Goal: Communication & Community: Answer question/provide support

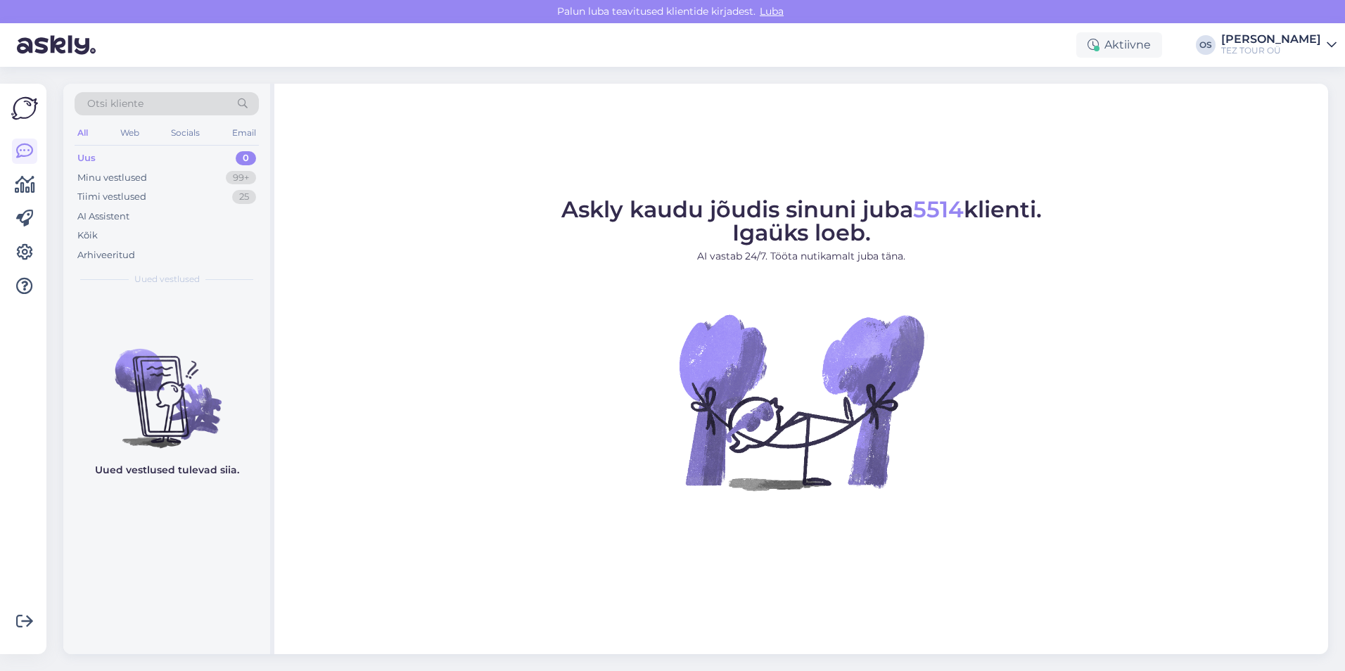
click at [120, 154] on div "Uus 0" at bounding box center [167, 158] width 184 height 20
click at [117, 181] on div "Minu vestlused" at bounding box center [112, 178] width 70 height 14
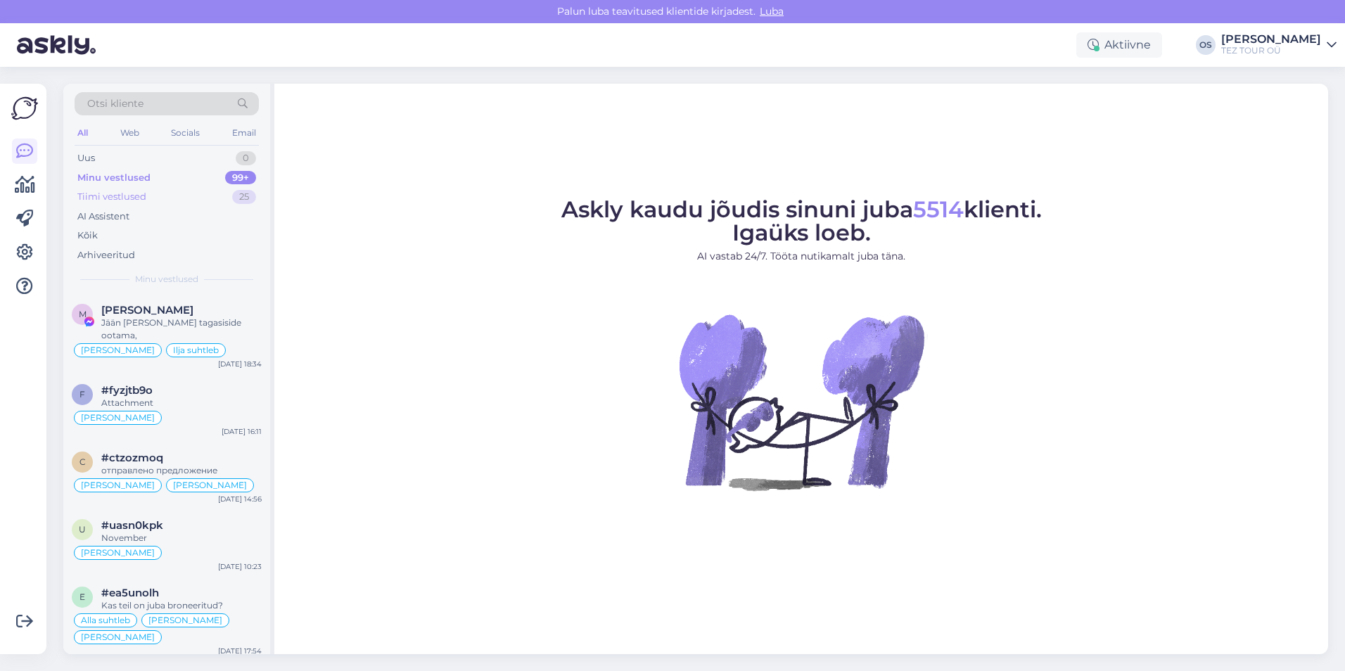
click at [150, 197] on div "Tiimi vestlused 25" at bounding box center [167, 197] width 184 height 20
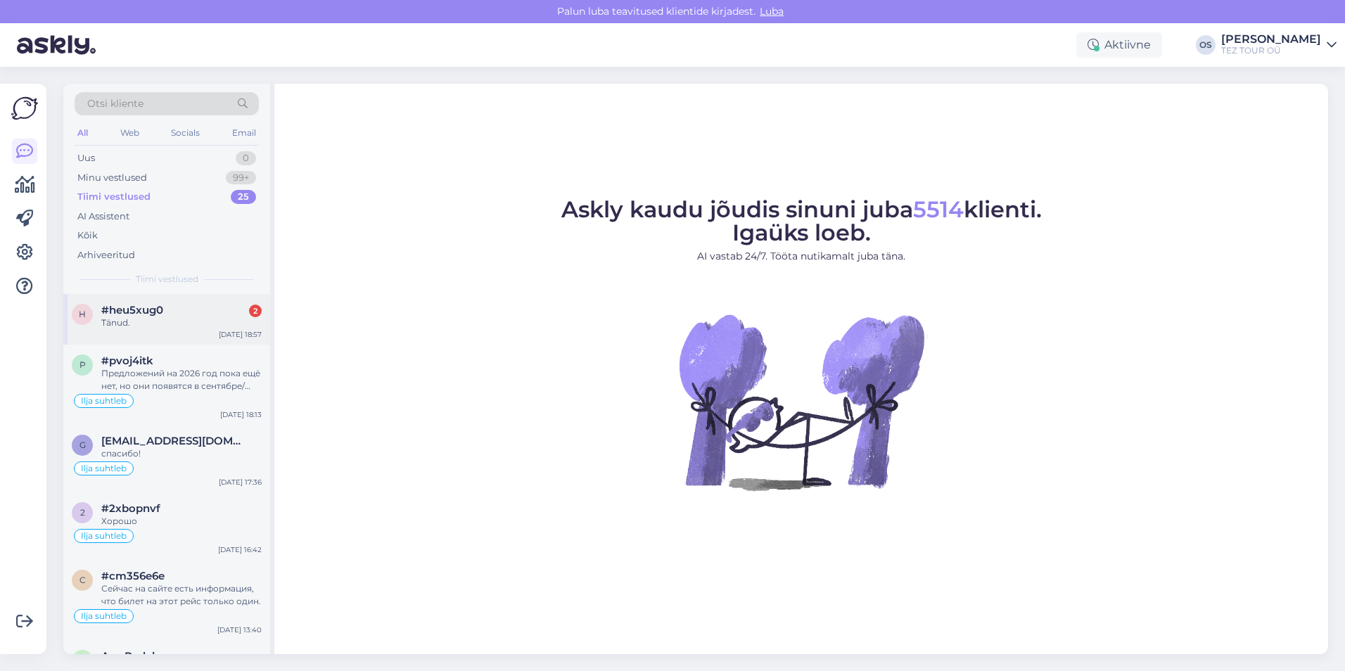
click at [194, 317] on div "Tänud." at bounding box center [181, 323] width 160 height 13
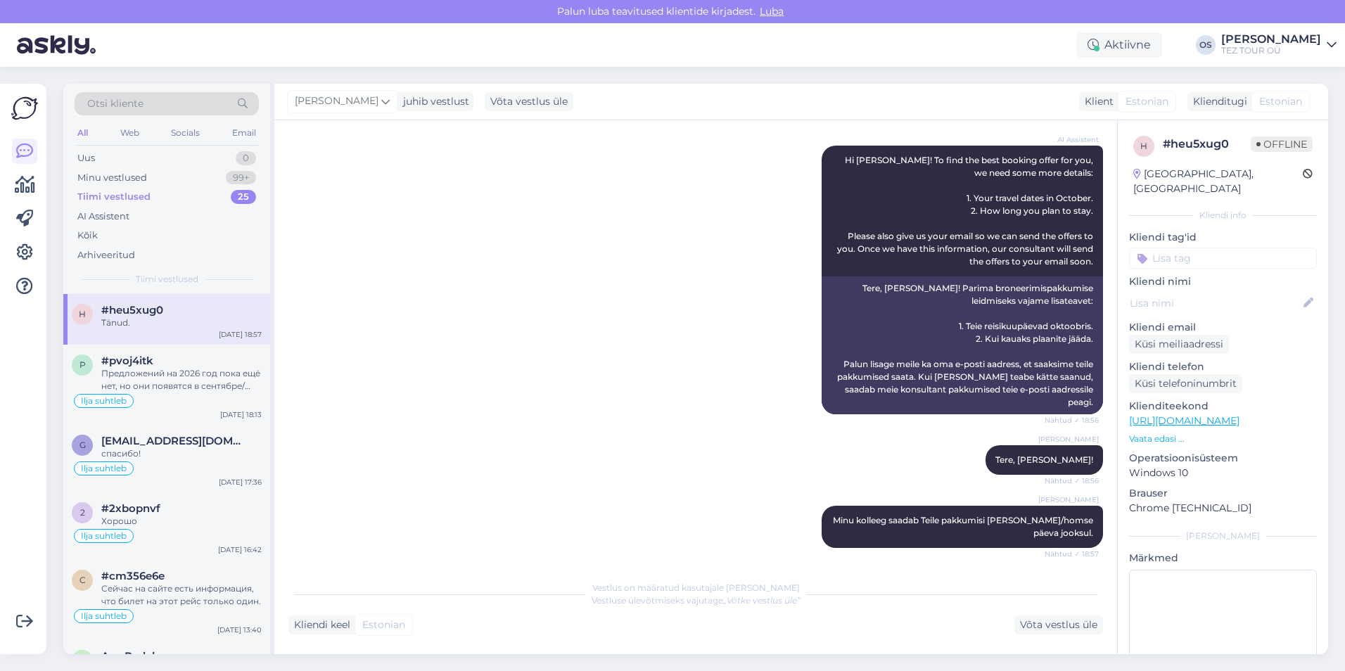
scroll to position [335, 0]
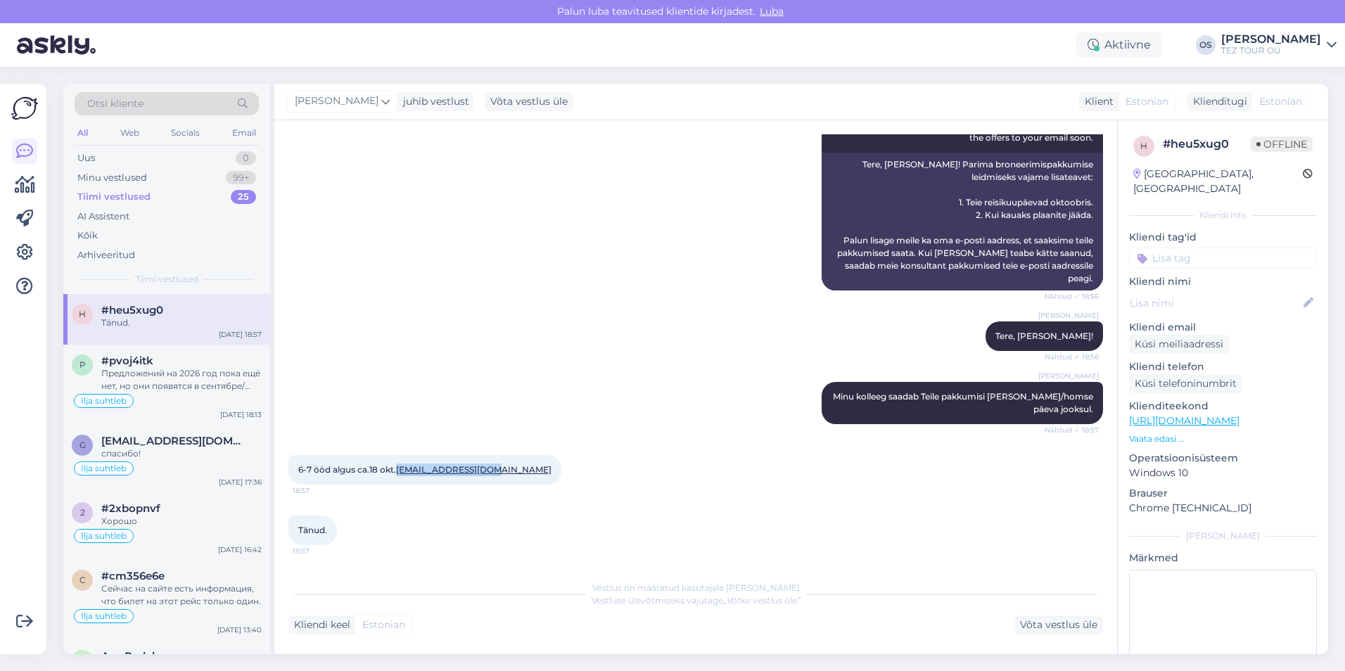
drag, startPoint x: 501, startPoint y: 467, endPoint x: 400, endPoint y: 468, distance: 101.3
click at [400, 468] on div "6-7 ööd algus ca.18 okt. [EMAIL_ADDRESS][DOMAIN_NAME] 18:57" at bounding box center [424, 470] width 273 height 30
drag, startPoint x: 400, startPoint y: 468, endPoint x: 428, endPoint y: 466, distance: 29.0
copy link "[EMAIL_ADDRESS][DOMAIN_NAME]"
click at [108, 151] on div "Uus 0" at bounding box center [167, 158] width 184 height 20
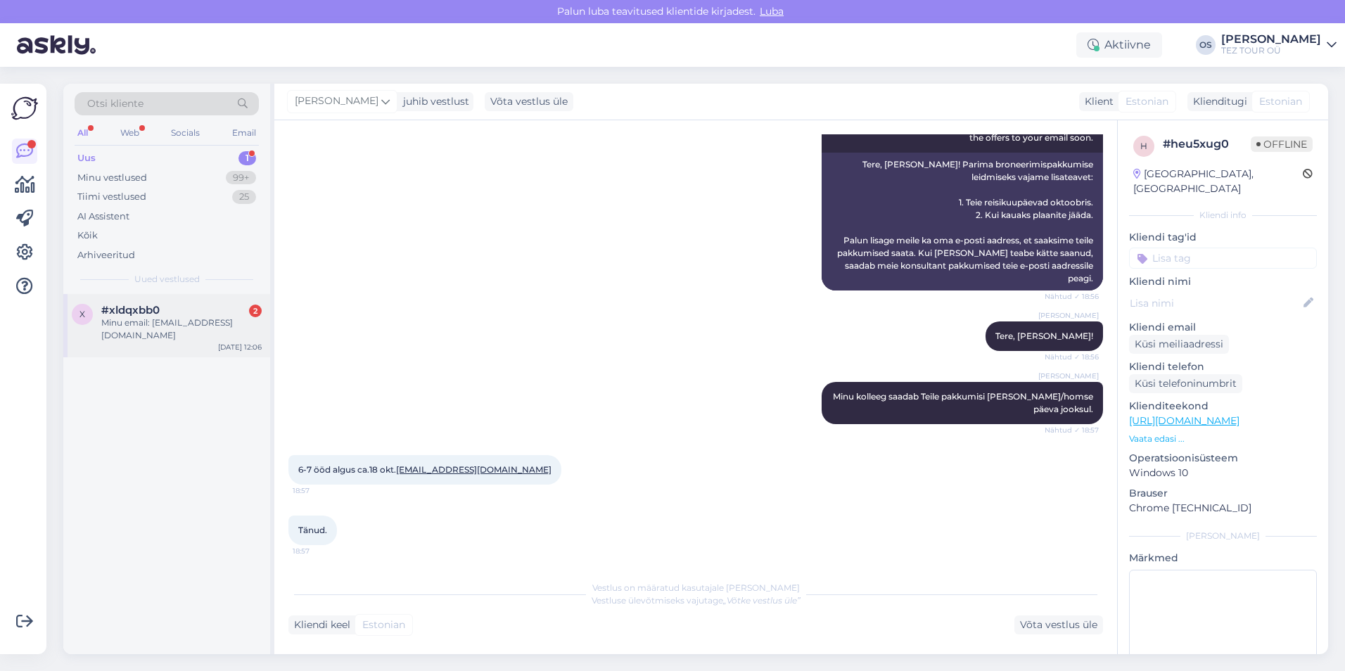
click at [181, 307] on div "#xldqxbb0 2" at bounding box center [181, 310] width 160 height 13
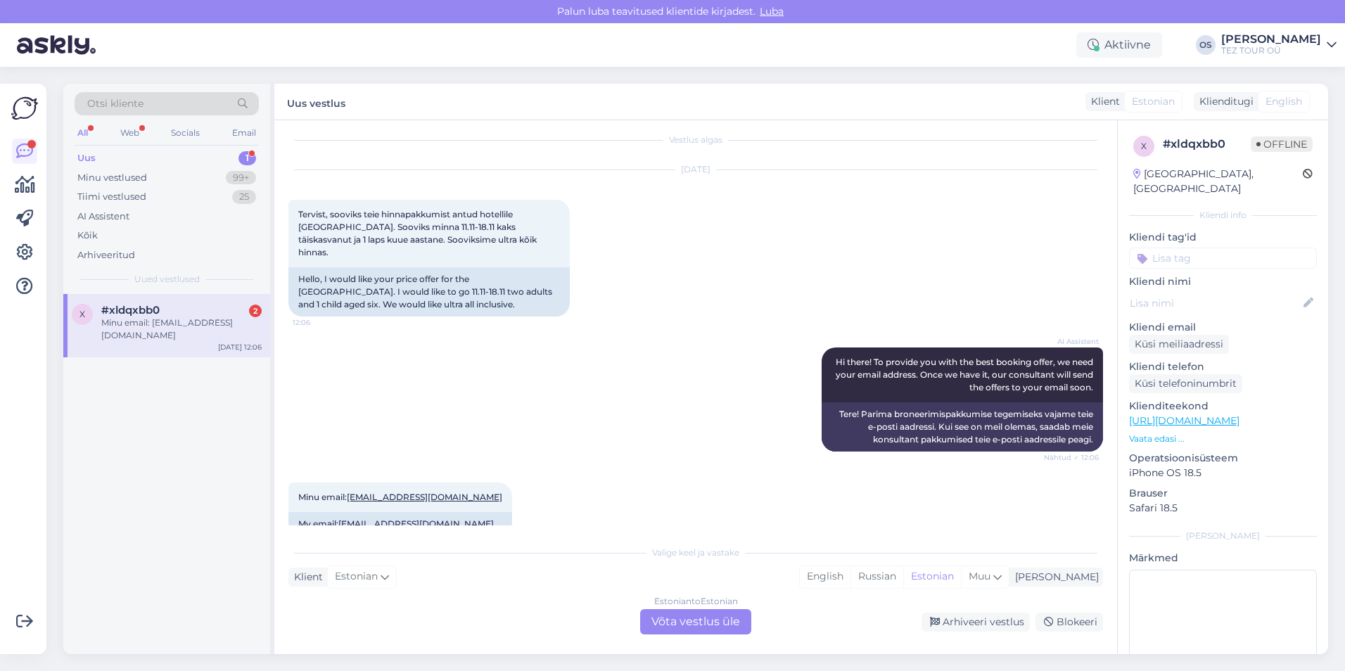
scroll to position [0, 0]
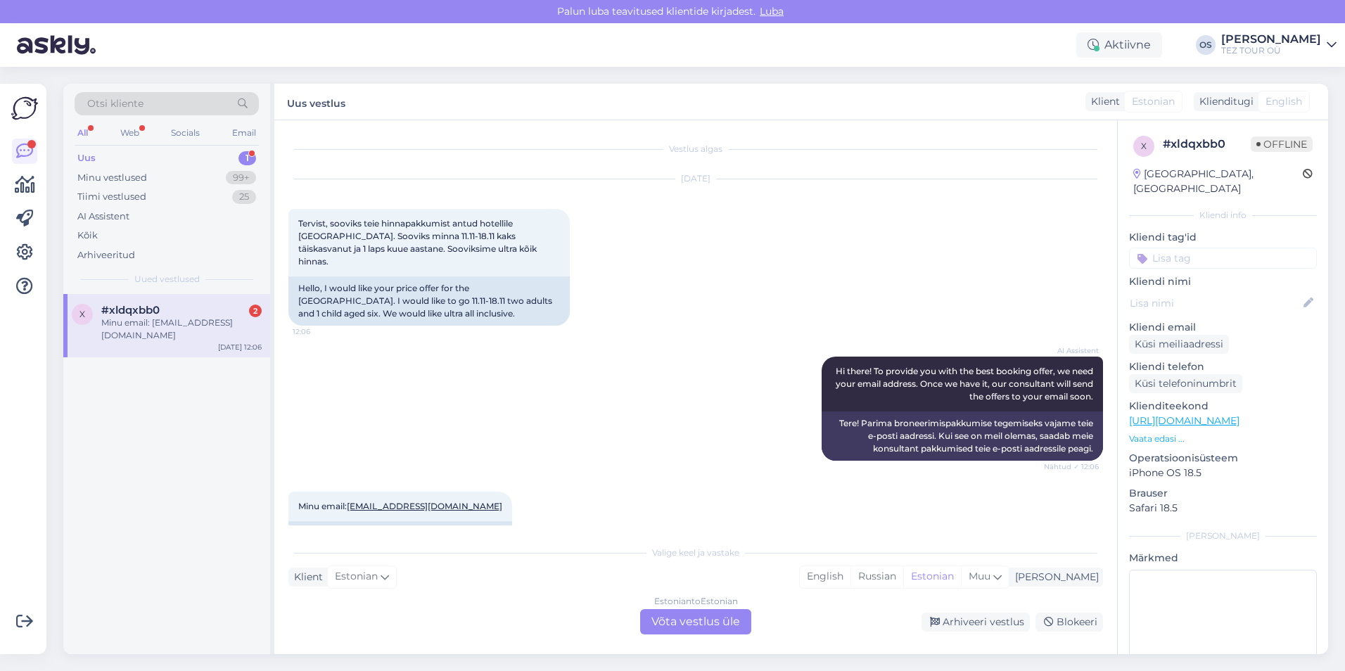
click at [693, 629] on div "Estonian to Estonian Võta vestlus üle" at bounding box center [695, 621] width 111 height 25
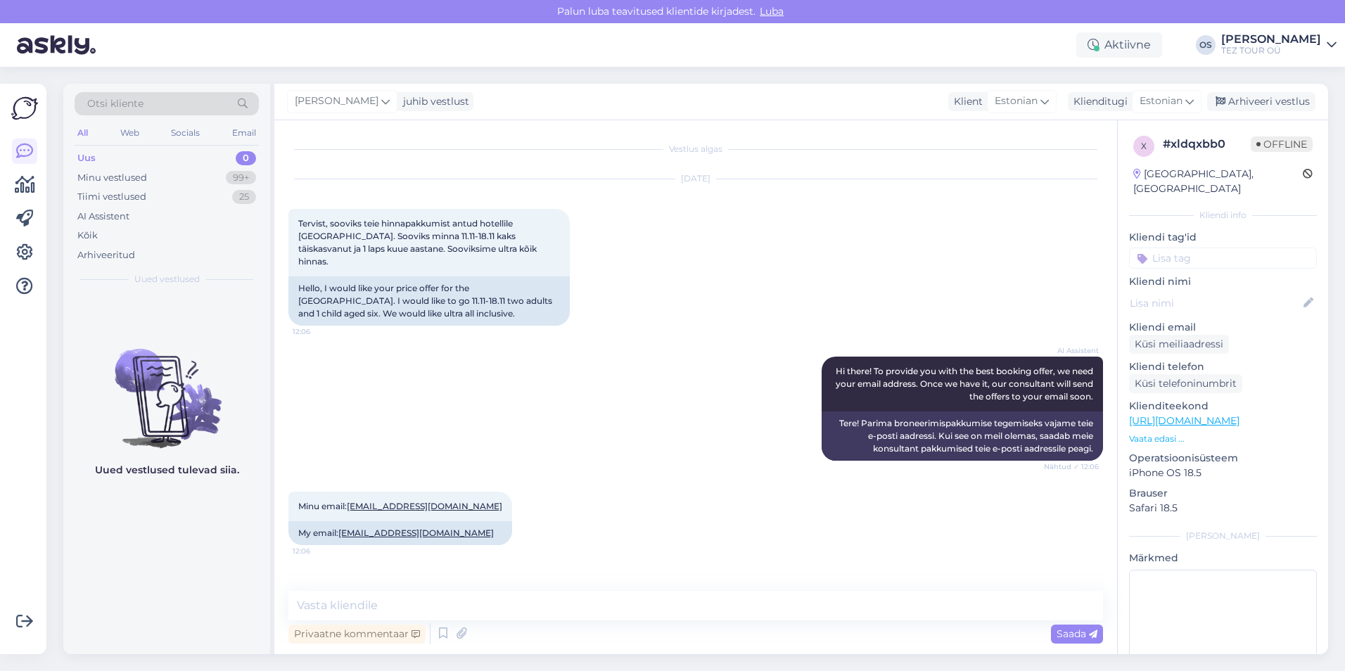
click at [1199, 248] on input at bounding box center [1223, 258] width 188 height 21
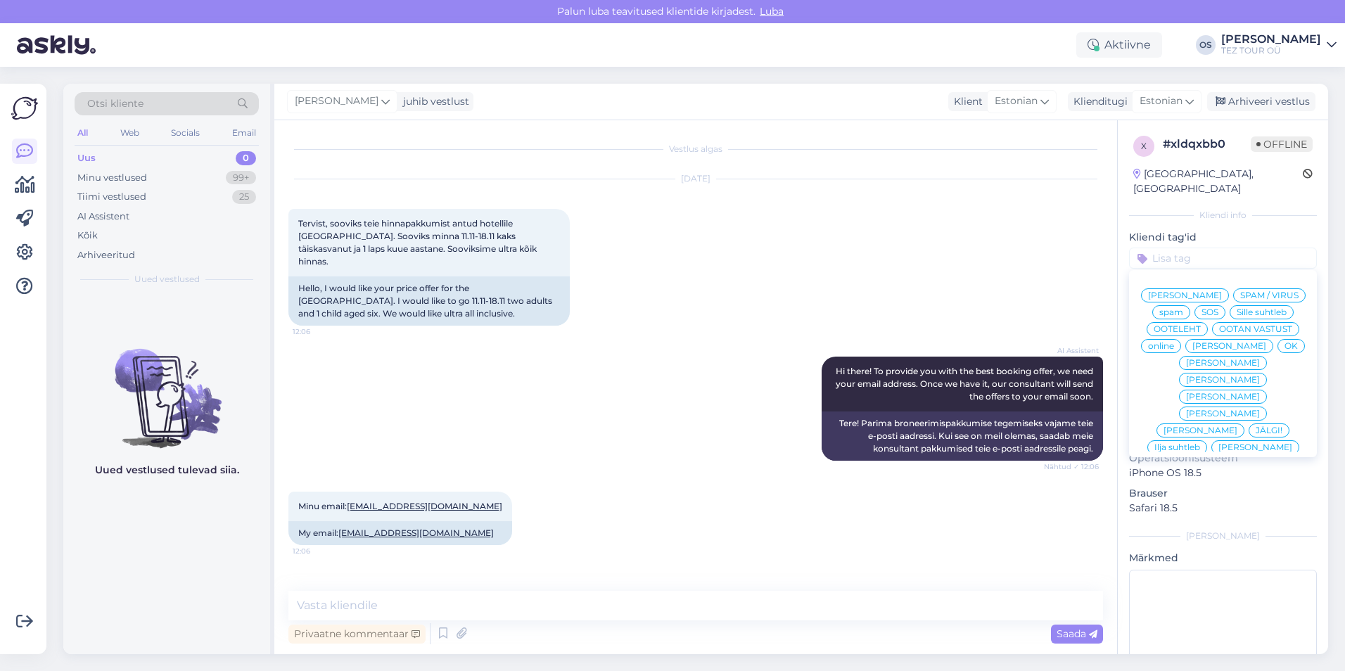
click at [1192, 348] on span "[PERSON_NAME]" at bounding box center [1229, 346] width 74 height 8
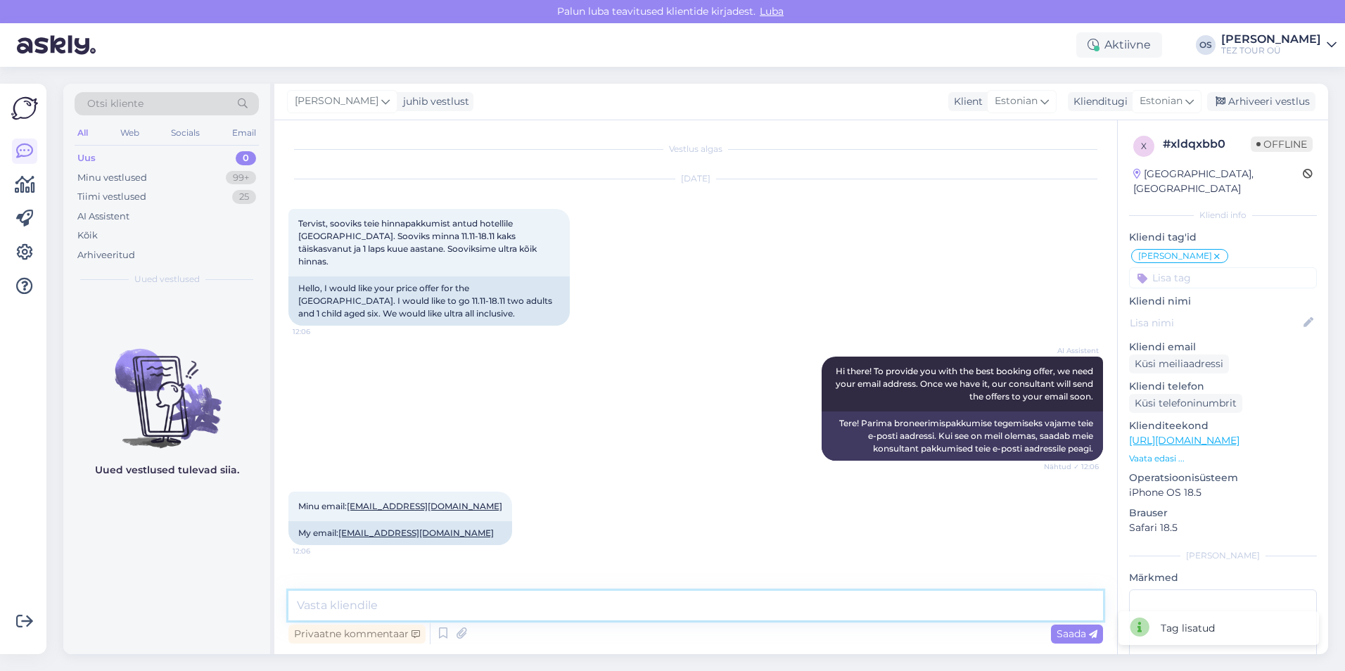
click at [325, 611] on textarea at bounding box center [695, 606] width 815 height 30
click at [385, 612] on textarea at bounding box center [695, 606] width 815 height 30
type textarea "Tere! kohe saadan teile pakkumine"
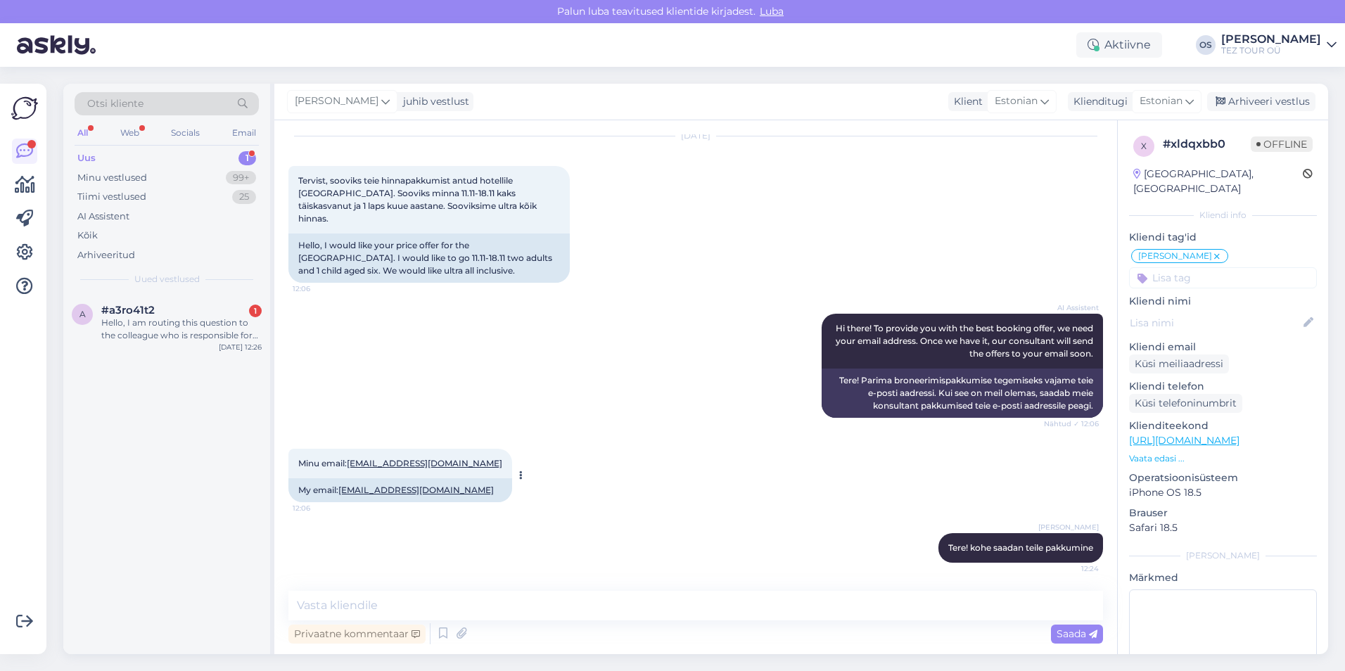
click at [345, 462] on span "Minu email: [EMAIL_ADDRESS][DOMAIN_NAME]" at bounding box center [400, 463] width 204 height 11
drag, startPoint x: 345, startPoint y: 462, endPoint x: 353, endPoint y: 465, distance: 8.2
click at [353, 465] on link "[EMAIL_ADDRESS][DOMAIN_NAME]" at bounding box center [424, 463] width 155 height 11
drag, startPoint x: 299, startPoint y: 178, endPoint x: 337, endPoint y: 222, distance: 57.8
click at [337, 222] on div "Tervist, sooviks teie hinnapakkumist antud hotellile [GEOGRAPHIC_DATA]. Sooviks…" at bounding box center [428, 200] width 281 height 68
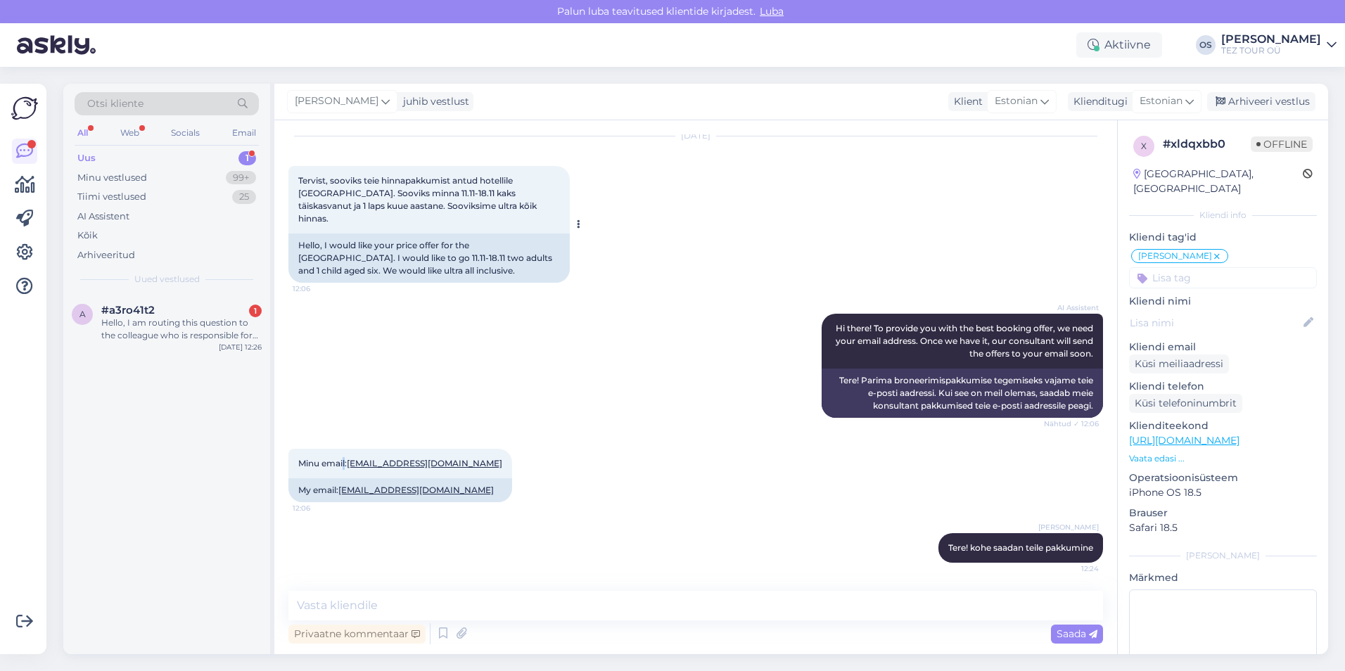
drag, startPoint x: 337, startPoint y: 222, endPoint x: 324, endPoint y: 195, distance: 29.6
copy span "Tervist, sooviks teie hinnapakkumist antud hotellile [GEOGRAPHIC_DATA]. Sooviks…"
click at [482, 612] on textarea at bounding box center [695, 606] width 815 height 30
click at [176, 315] on div "#a3ro41t2 1" at bounding box center [181, 310] width 160 height 13
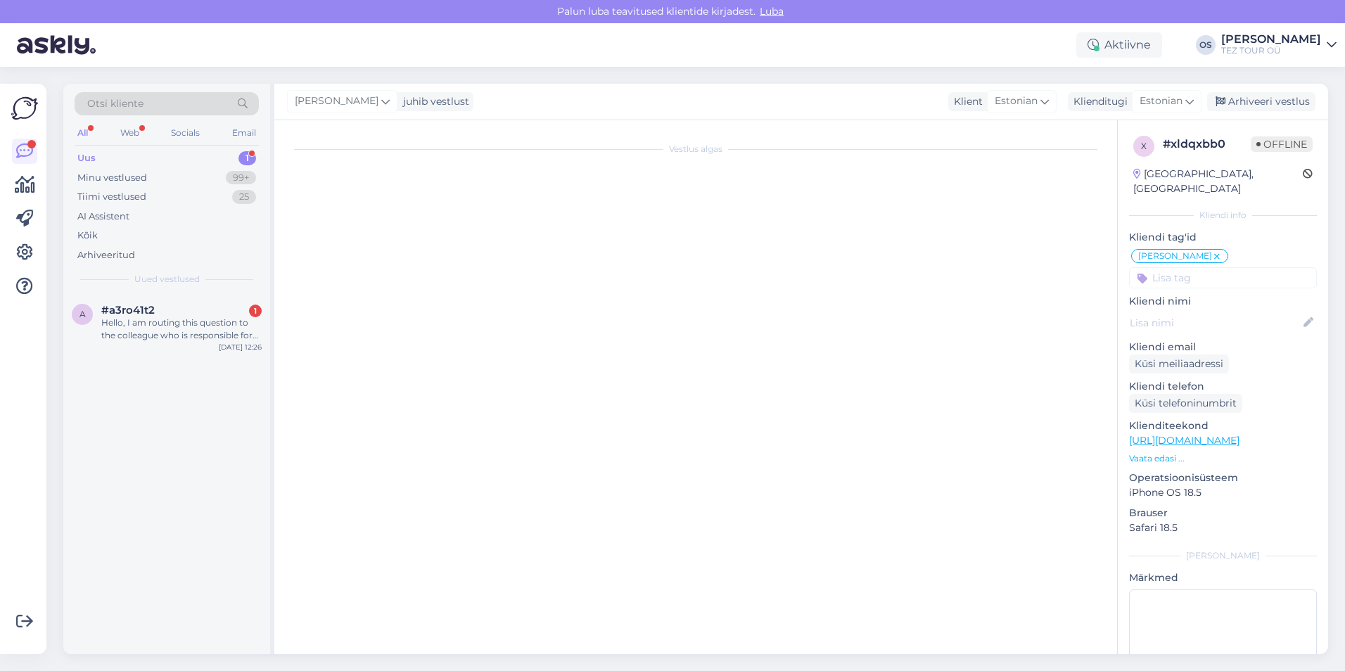
scroll to position [0, 0]
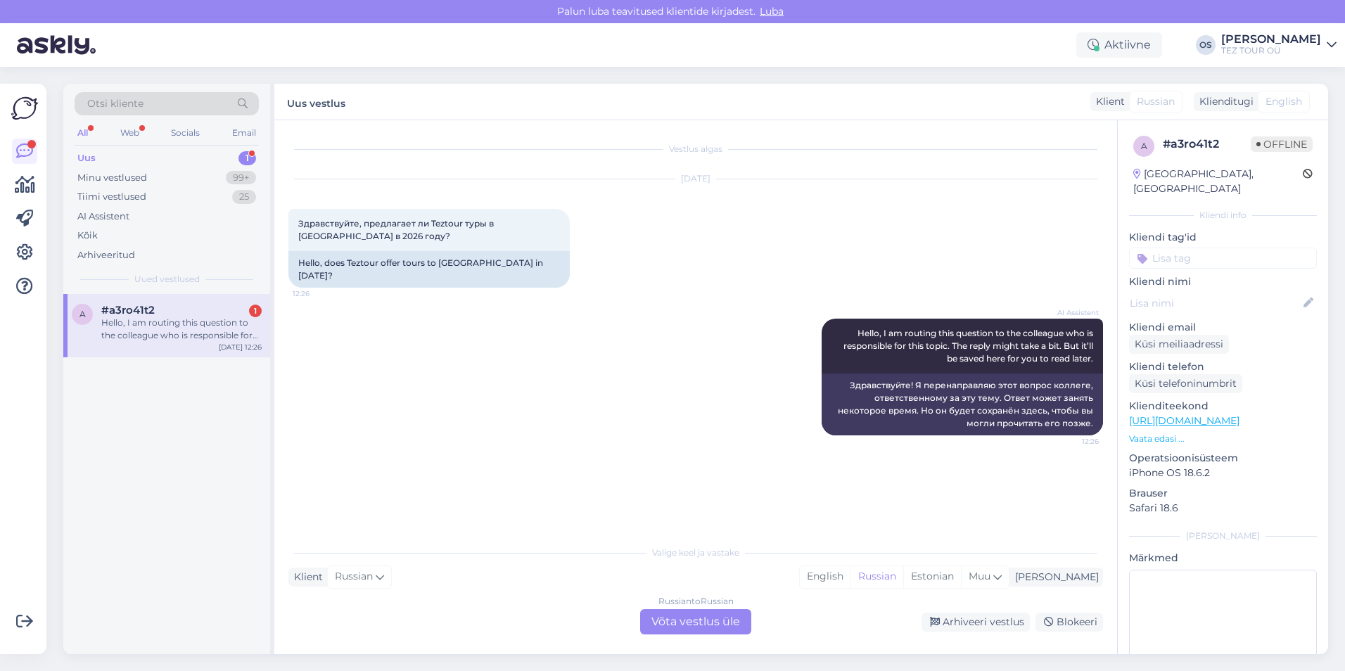
click at [687, 619] on div "Russian to Russian Võta vestlus üle" at bounding box center [695, 621] width 111 height 25
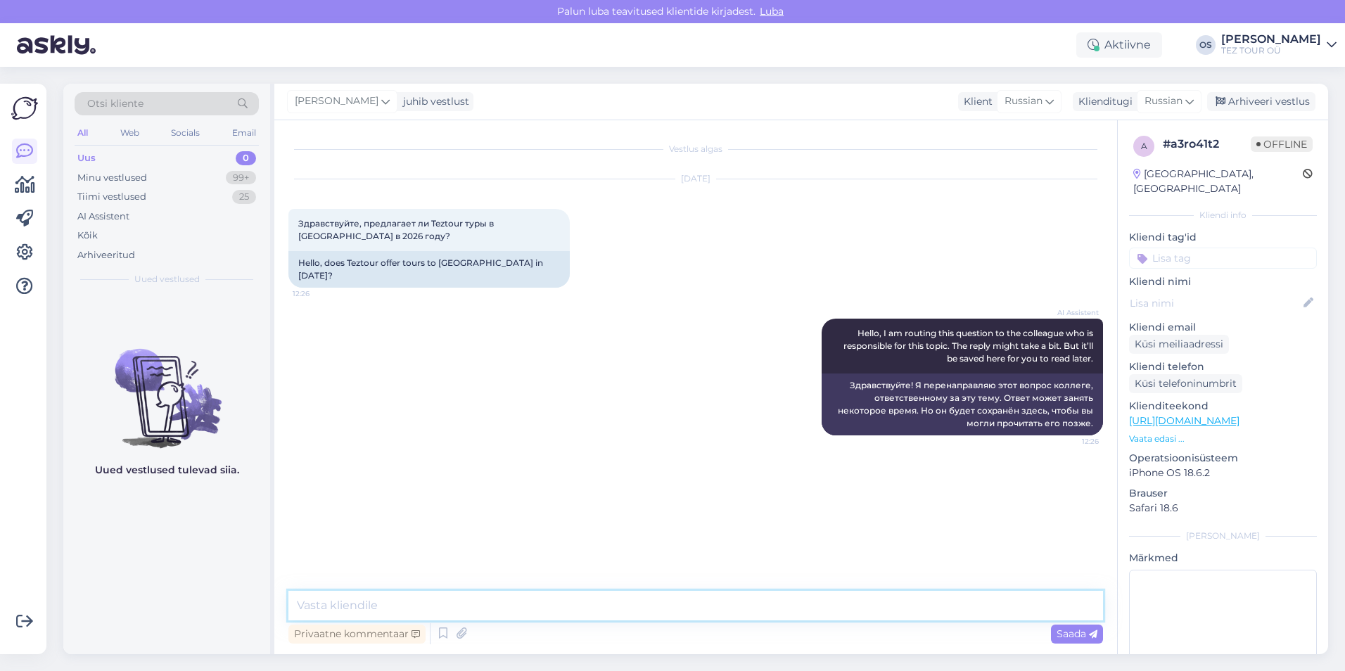
click at [389, 611] on textarea at bounding box center [695, 606] width 815 height 30
type textarea "Добрый день! цены на ЛЕТО появятся в конце сентября, пожалуйста напишите нам сн…"
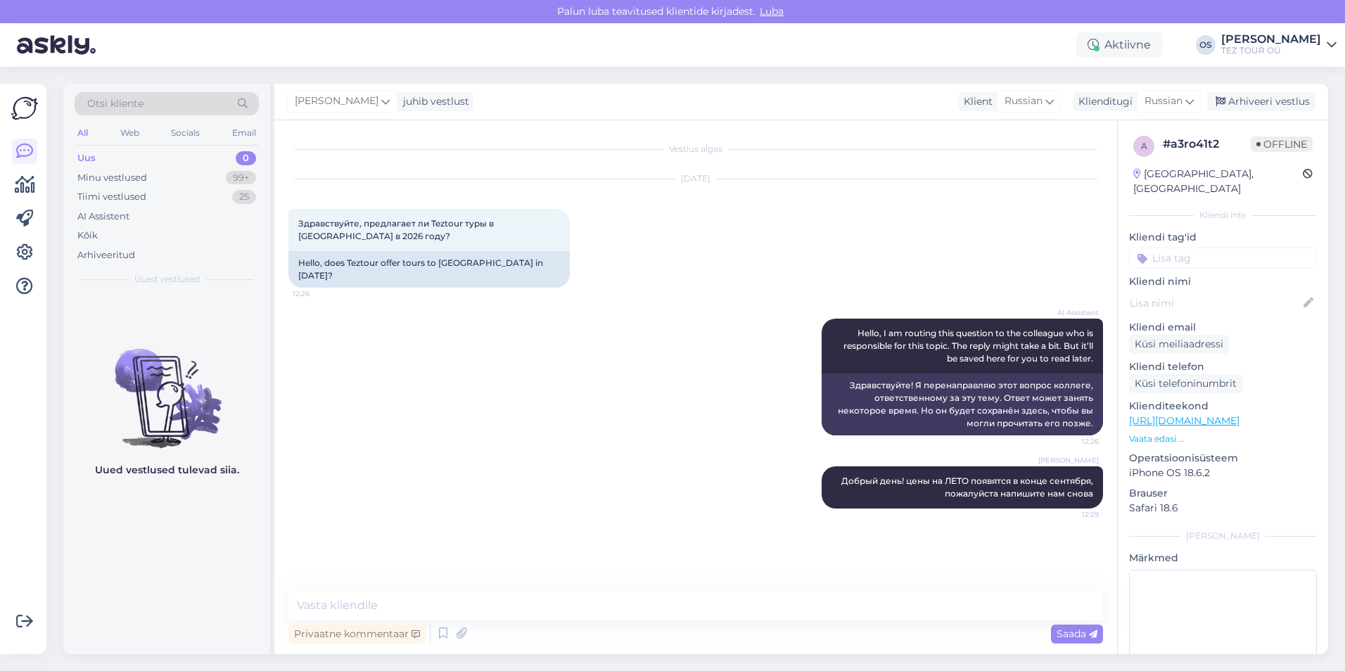
click at [1205, 248] on input at bounding box center [1223, 258] width 188 height 21
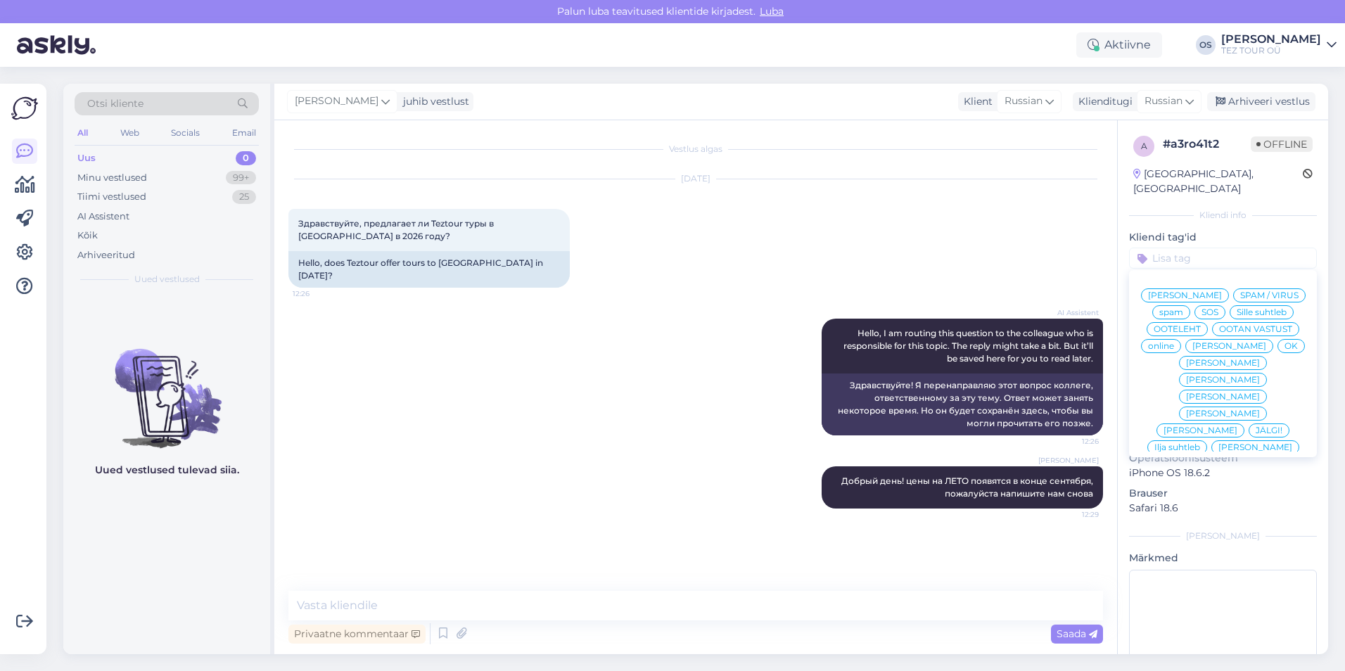
click at [1213, 352] on div "[PERSON_NAME]" at bounding box center [1229, 346] width 88 height 14
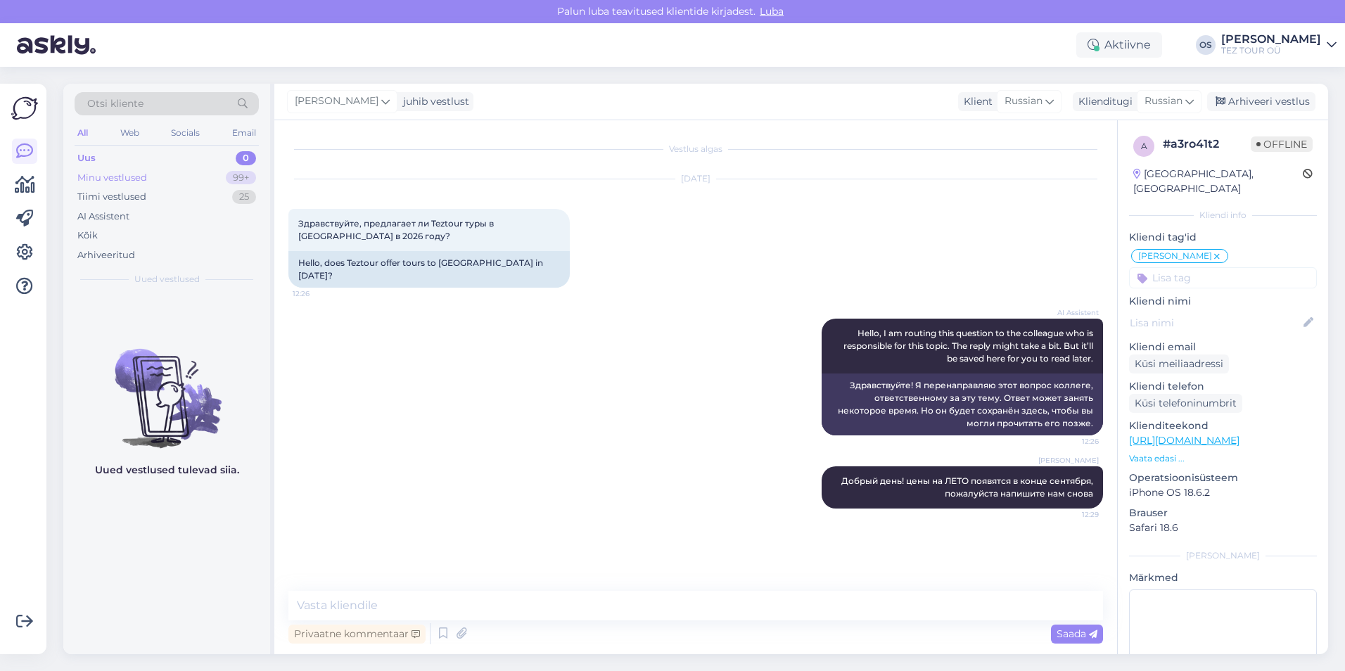
click at [125, 177] on div "Minu vestlused" at bounding box center [112, 178] width 70 height 14
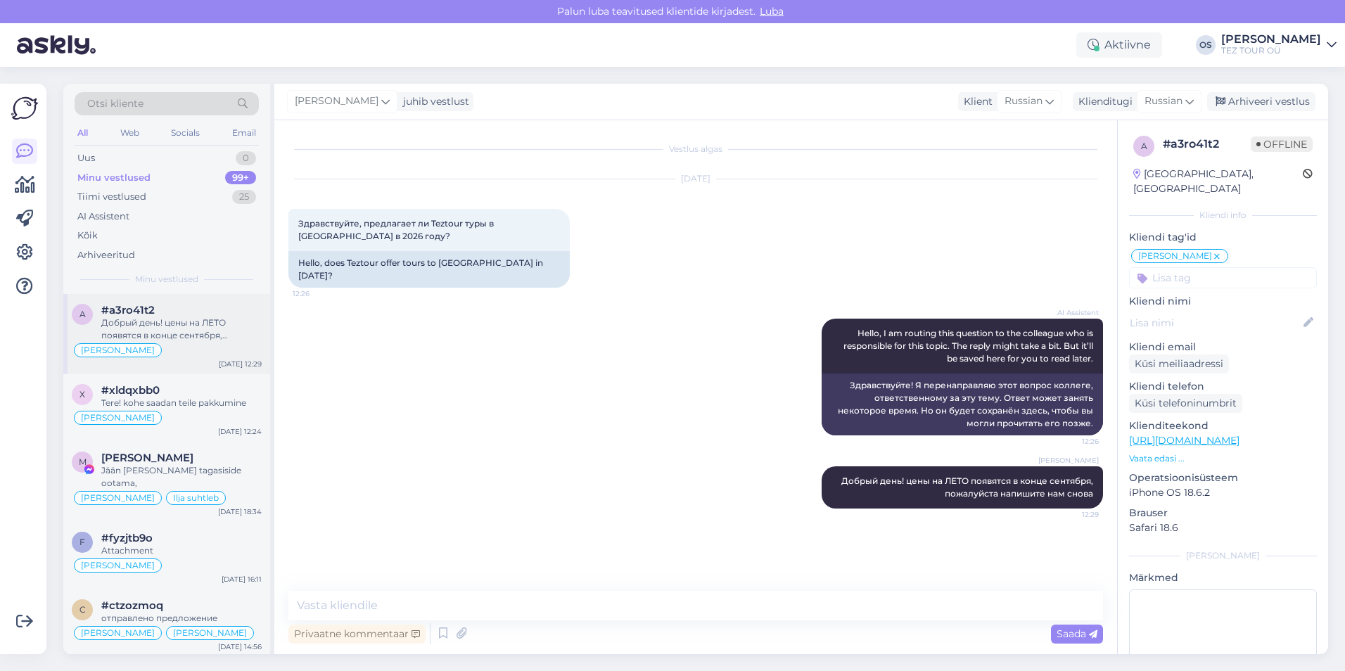
click at [192, 319] on div "Добрый день! цены на ЛЕТО появятся в конце сентября, пожалуйста напишите нам сн…" at bounding box center [181, 329] width 160 height 25
click at [198, 392] on div "#xldqxbb0" at bounding box center [181, 390] width 160 height 13
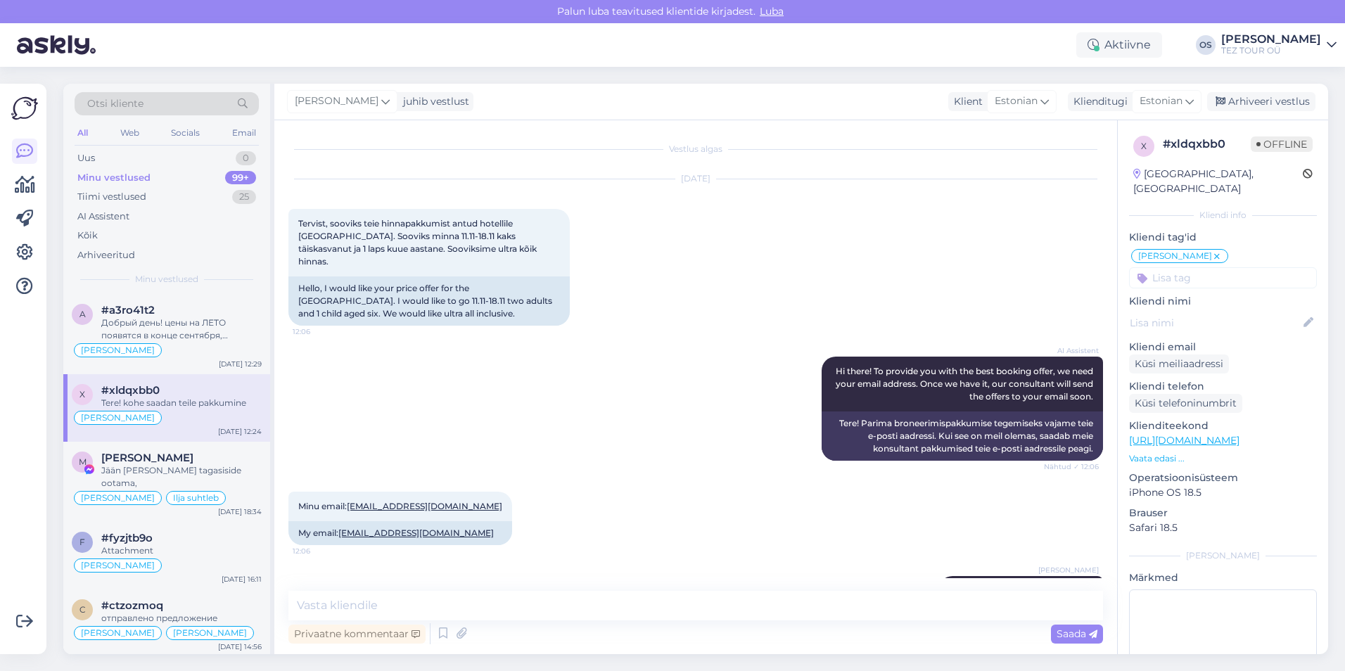
scroll to position [43, 0]
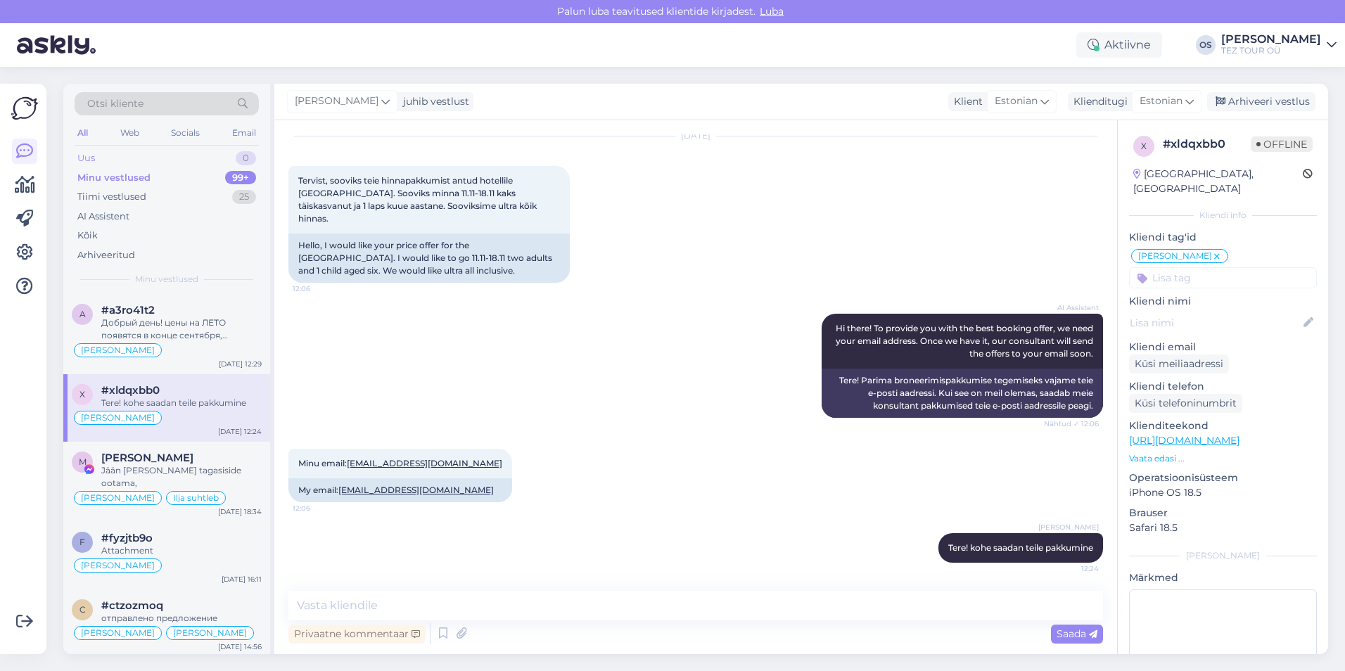
click at [122, 157] on div "Uus 0" at bounding box center [167, 158] width 184 height 20
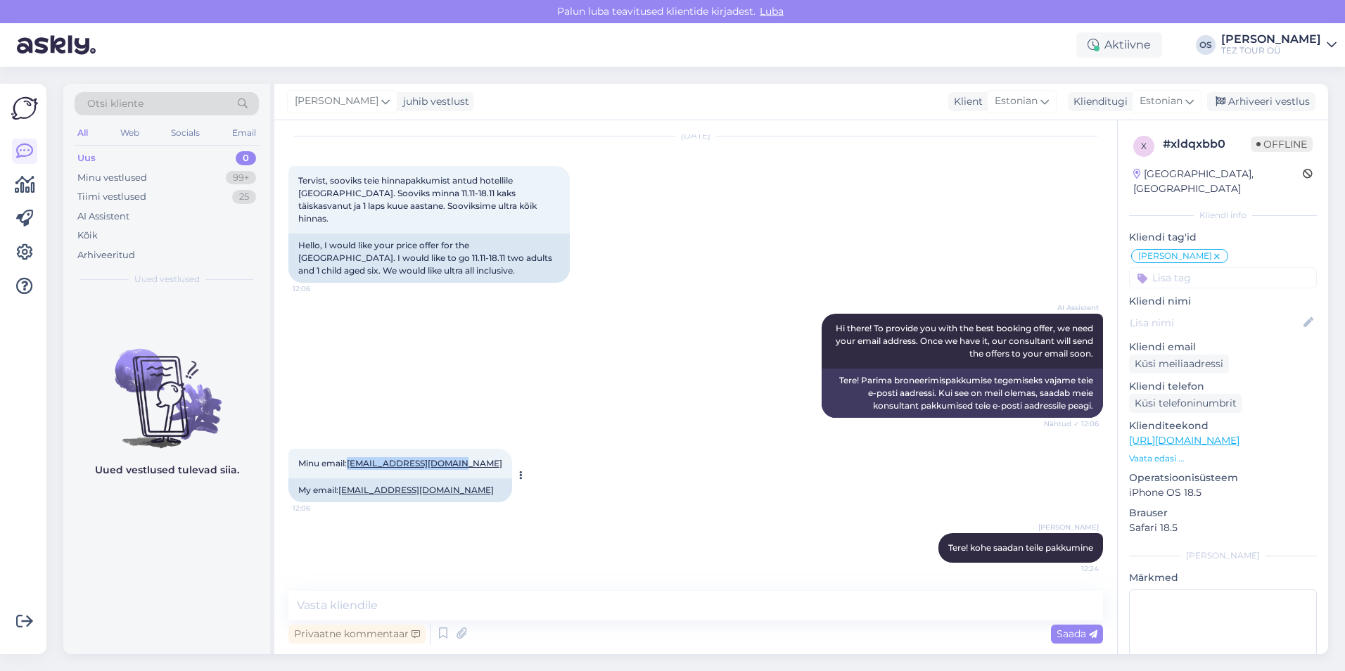
drag, startPoint x: 349, startPoint y: 465, endPoint x: 452, endPoint y: 462, distance: 102.7
click at [452, 462] on div "Minu email: [EMAIL_ADDRESS][DOMAIN_NAME] 12:06" at bounding box center [400, 464] width 224 height 30
drag, startPoint x: 452, startPoint y: 462, endPoint x: 433, endPoint y: 464, distance: 18.4
copy span "[EMAIL_ADDRESS][DOMAIN_NAME]"
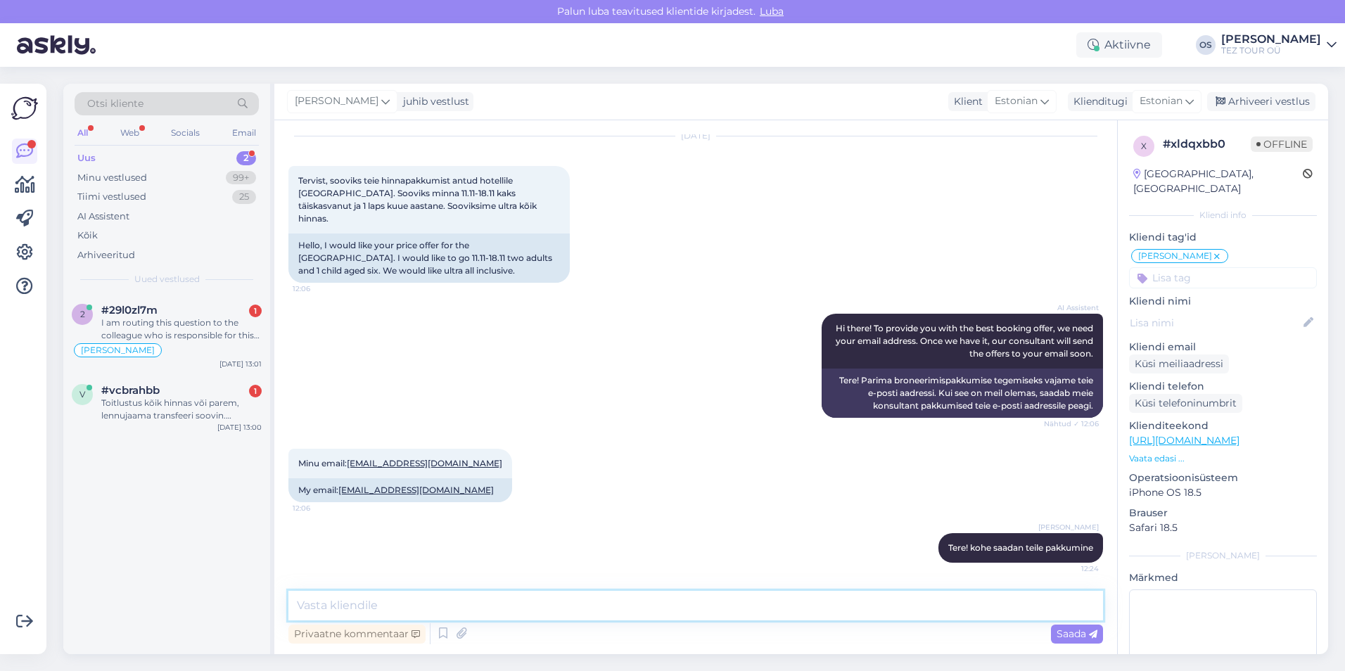
click at [453, 609] on textarea at bounding box center [695, 606] width 815 height 30
click at [166, 399] on div "Toitlustus kõik hinnas või parem, lennujaama transfeeri soovin. Pakettreisi soo…" at bounding box center [181, 409] width 160 height 25
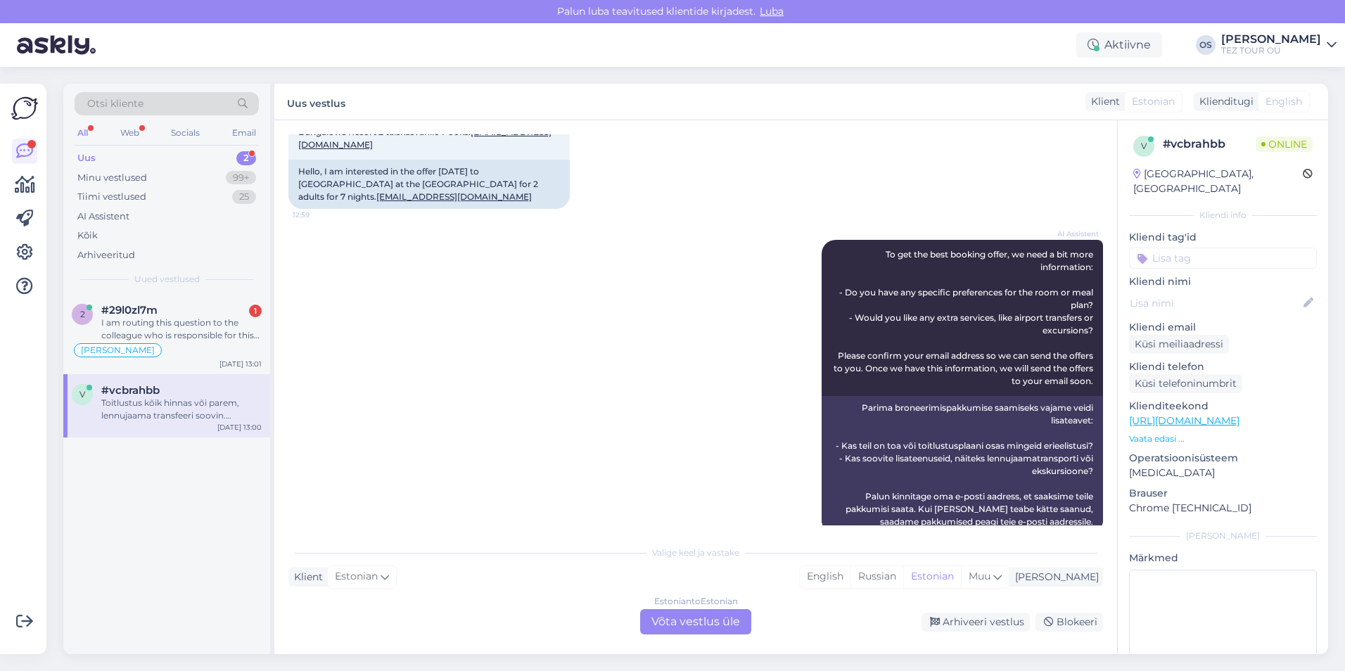
scroll to position [0, 0]
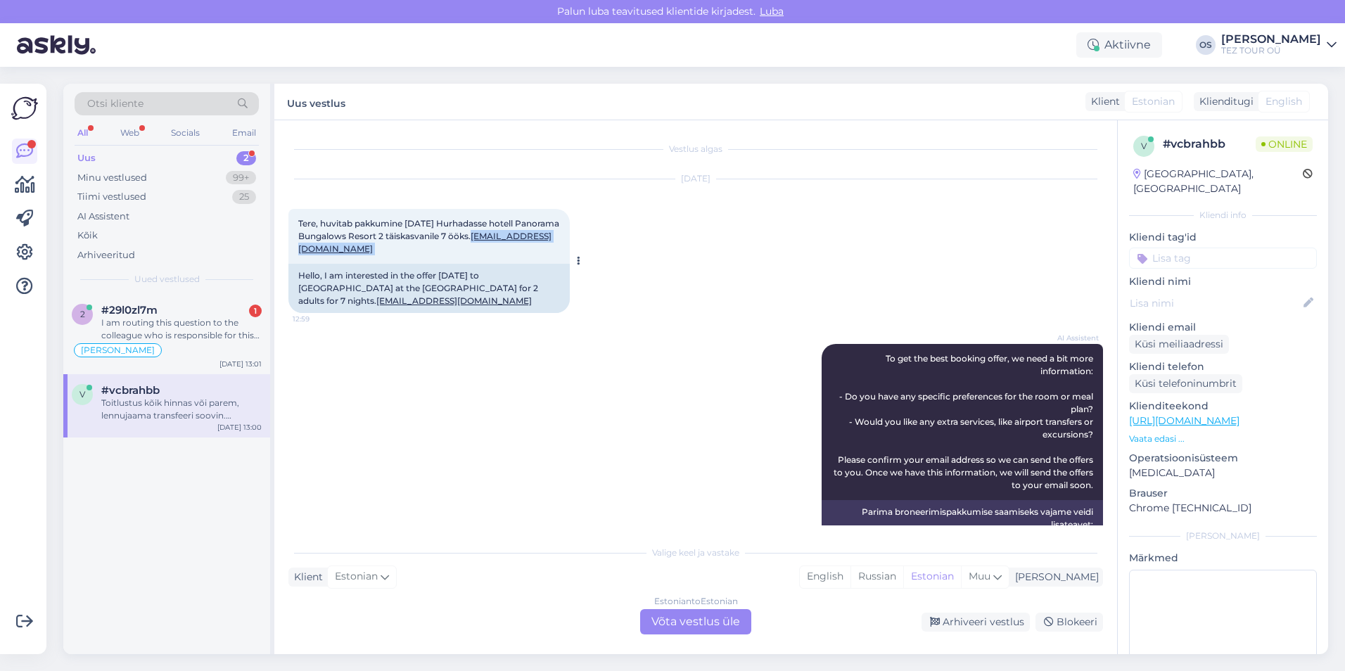
drag, startPoint x: 427, startPoint y: 246, endPoint x: 295, endPoint y: 250, distance: 132.3
click at [295, 250] on div "Tere, huvitab pakkumine [DATE] Hurhadasse hotell Panorama Bungalows Resort 2 tä…" at bounding box center [428, 236] width 281 height 55
drag, startPoint x: 295, startPoint y: 250, endPoint x: 327, endPoint y: 250, distance: 32.4
copy span "[EMAIL_ADDRESS][DOMAIN_NAME]"
click at [1217, 248] on input at bounding box center [1223, 258] width 188 height 21
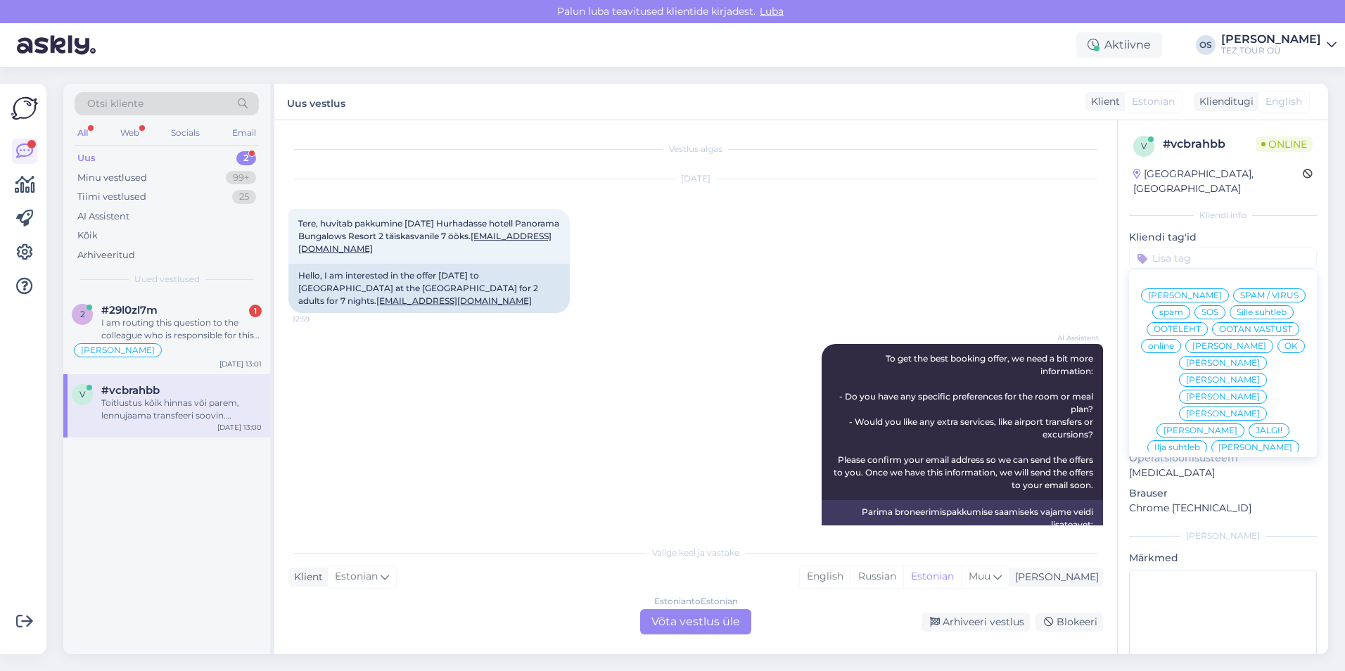
click at [1206, 347] on span "[PERSON_NAME]" at bounding box center [1229, 346] width 74 height 8
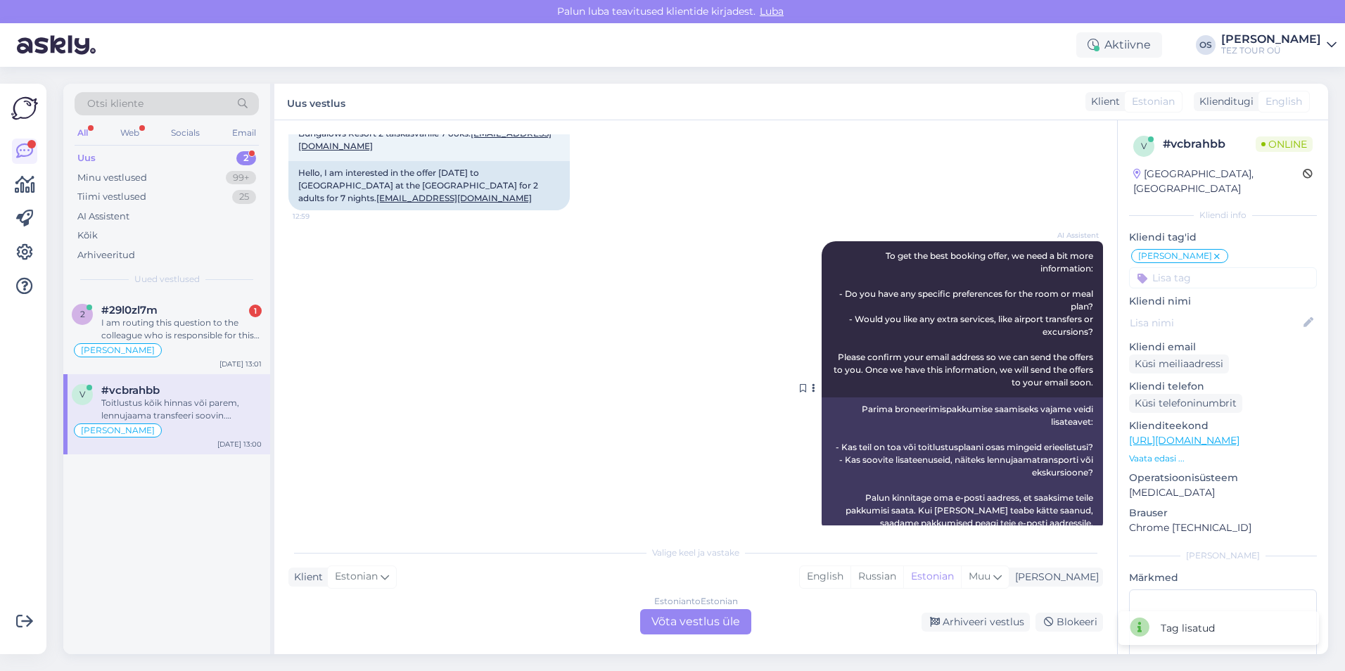
scroll to position [238, 0]
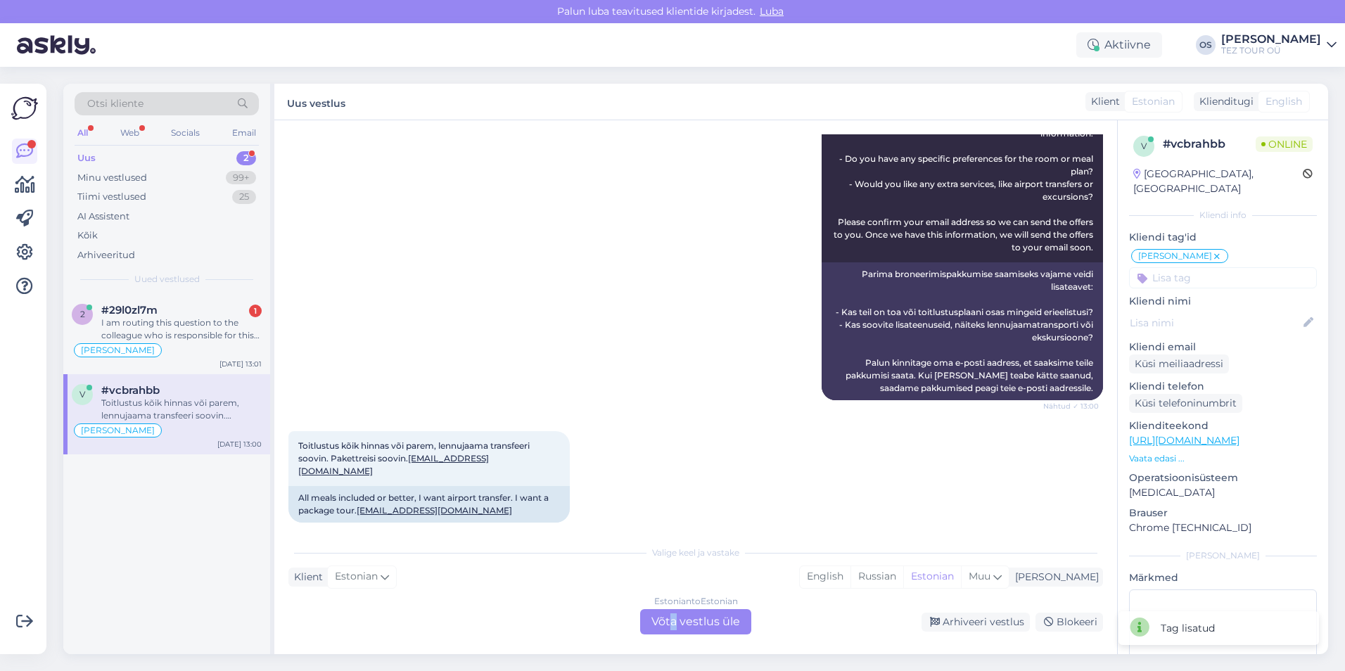
click at [675, 622] on div "Estonian to Estonian Võta vestlus üle" at bounding box center [695, 621] width 111 height 25
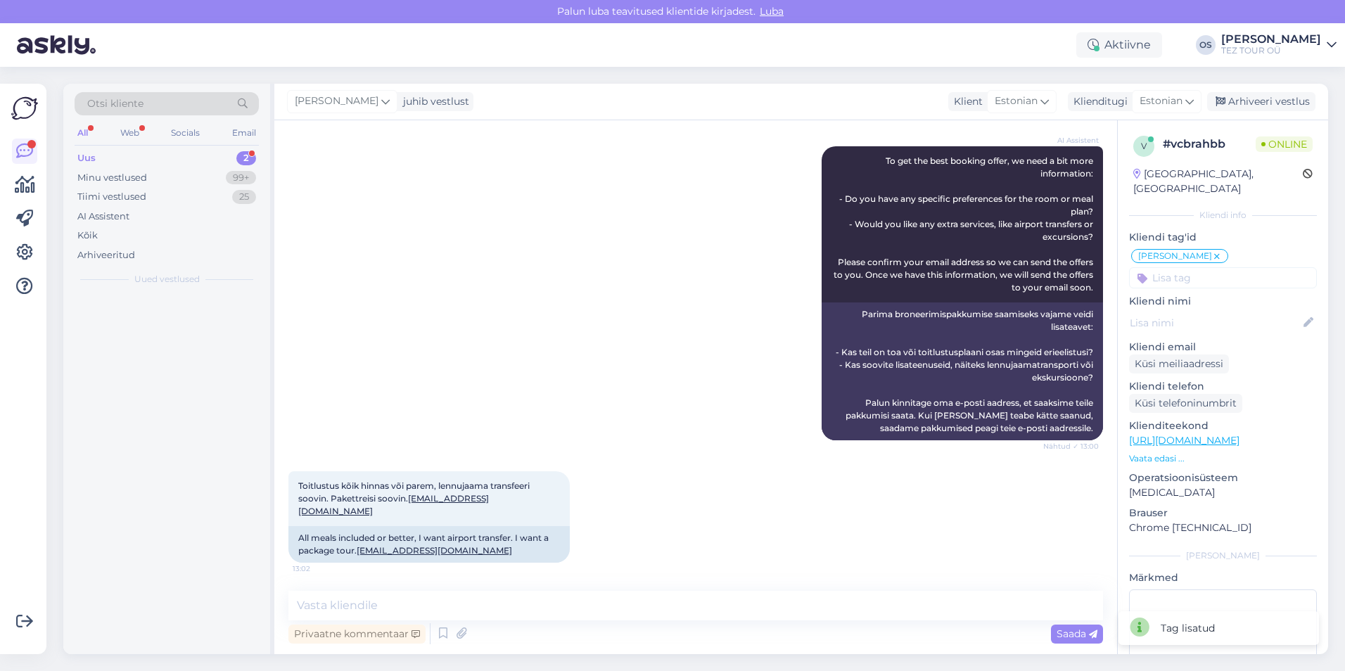
scroll to position [185, 0]
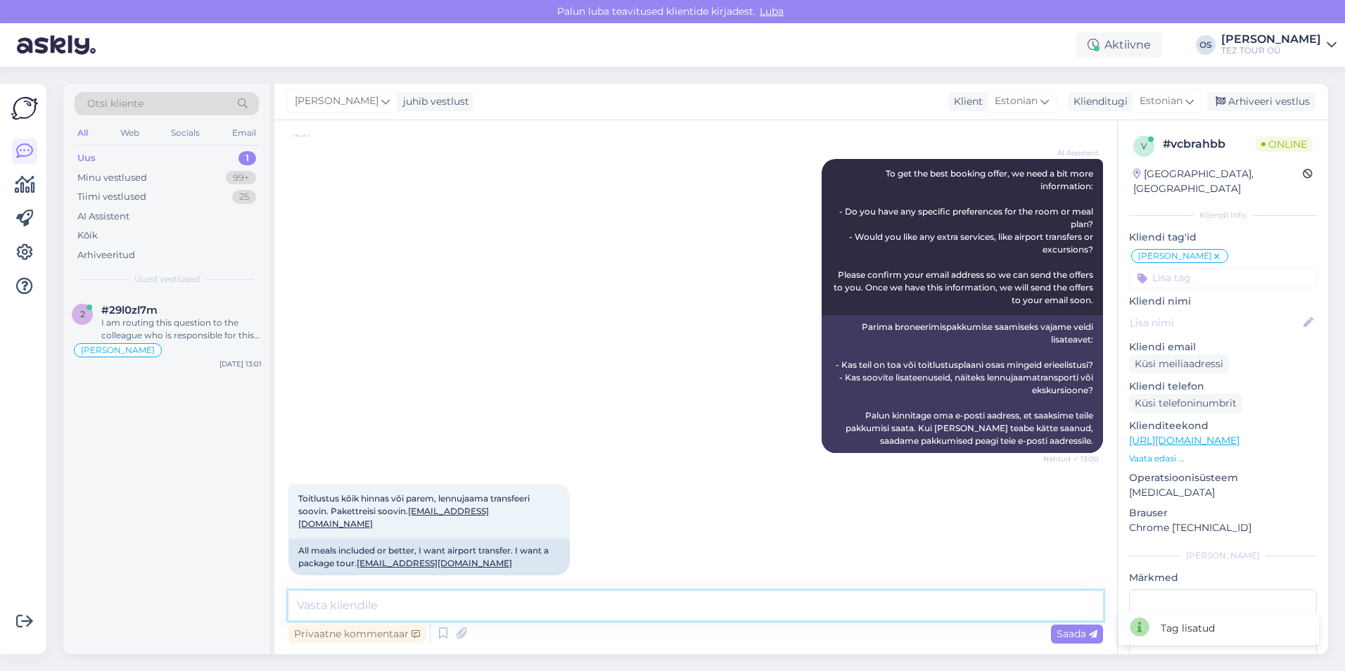
click at [373, 607] on textarea at bounding box center [695, 606] width 815 height 30
type textarea "Tere! kohe saadan teile pakkumine"
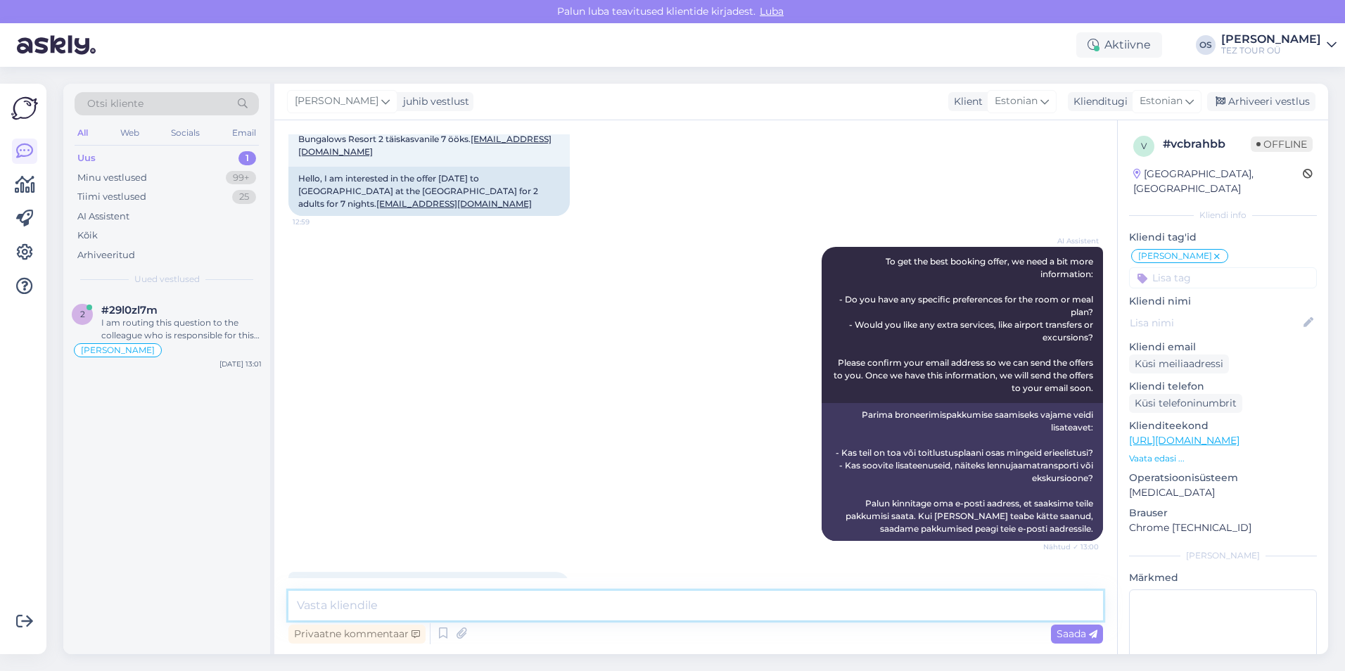
scroll to position [245, 0]
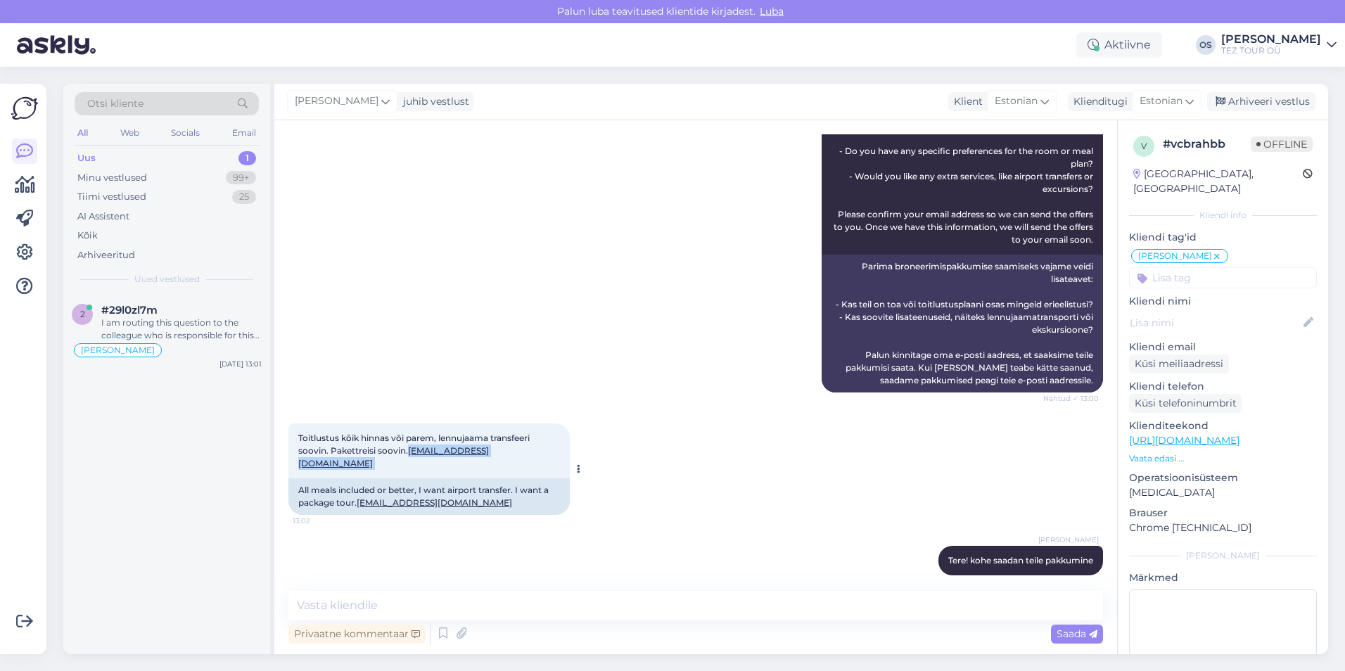
drag, startPoint x: 513, startPoint y: 451, endPoint x: 411, endPoint y: 454, distance: 101.4
click at [411, 454] on div "Toitlustus kõik hinnas või parem, lennujaama transfeeri soovin. Pakettreisi soo…" at bounding box center [428, 450] width 281 height 55
copy span "[EMAIL_ADDRESS][DOMAIN_NAME]"
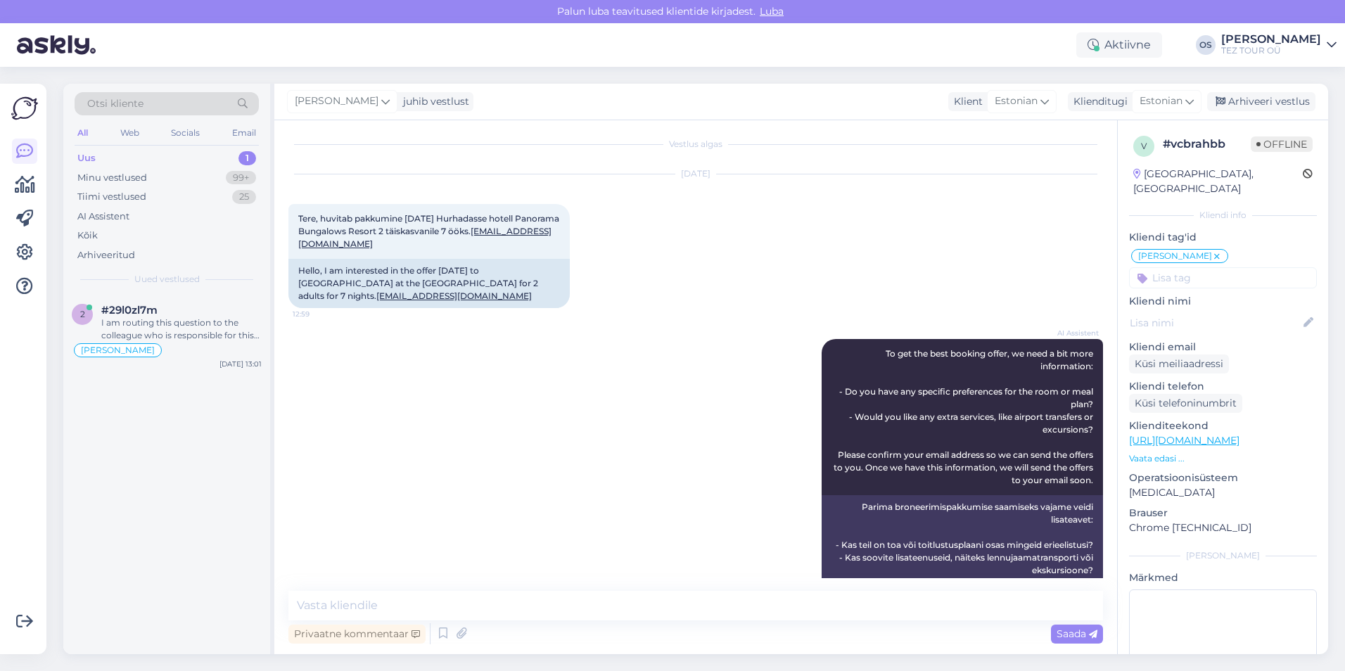
scroll to position [0, 0]
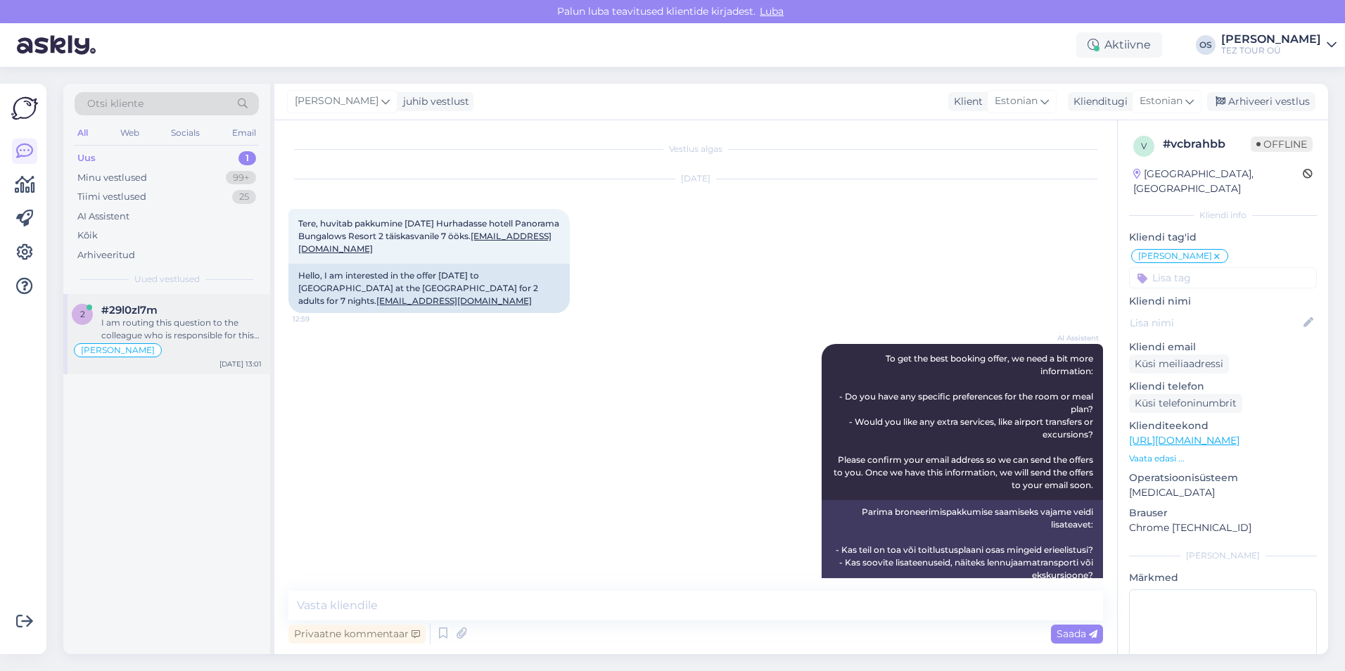
click at [174, 328] on div "I am routing this question to the colleague who is responsible for this topic. …" at bounding box center [181, 329] width 160 height 25
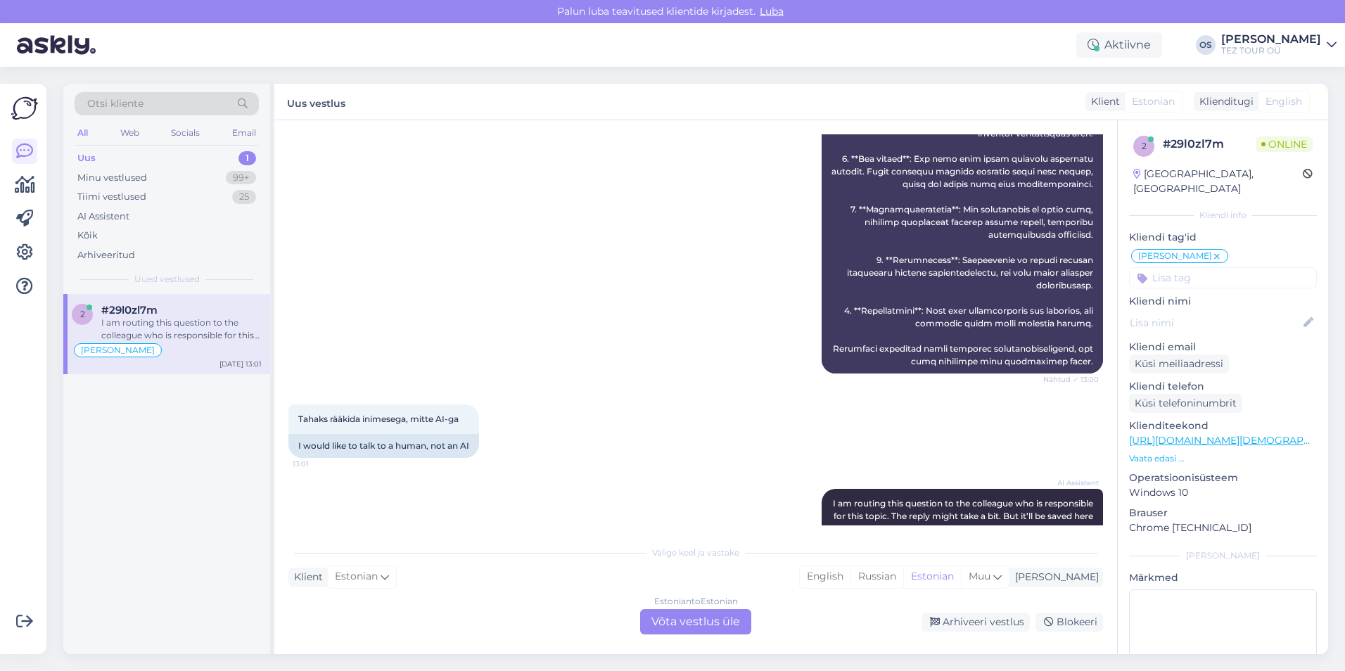
scroll to position [1522, 0]
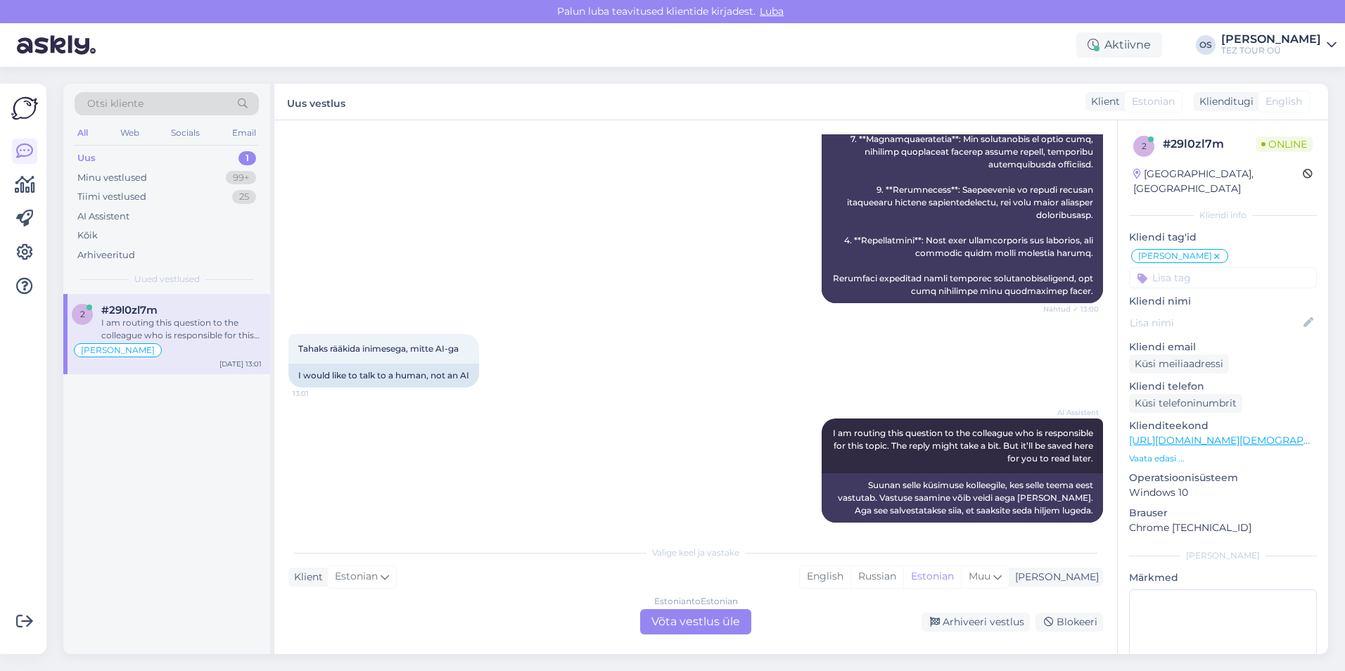
click at [688, 615] on div "Estonian to Estonian Võta vestlus üle" at bounding box center [695, 621] width 111 height 25
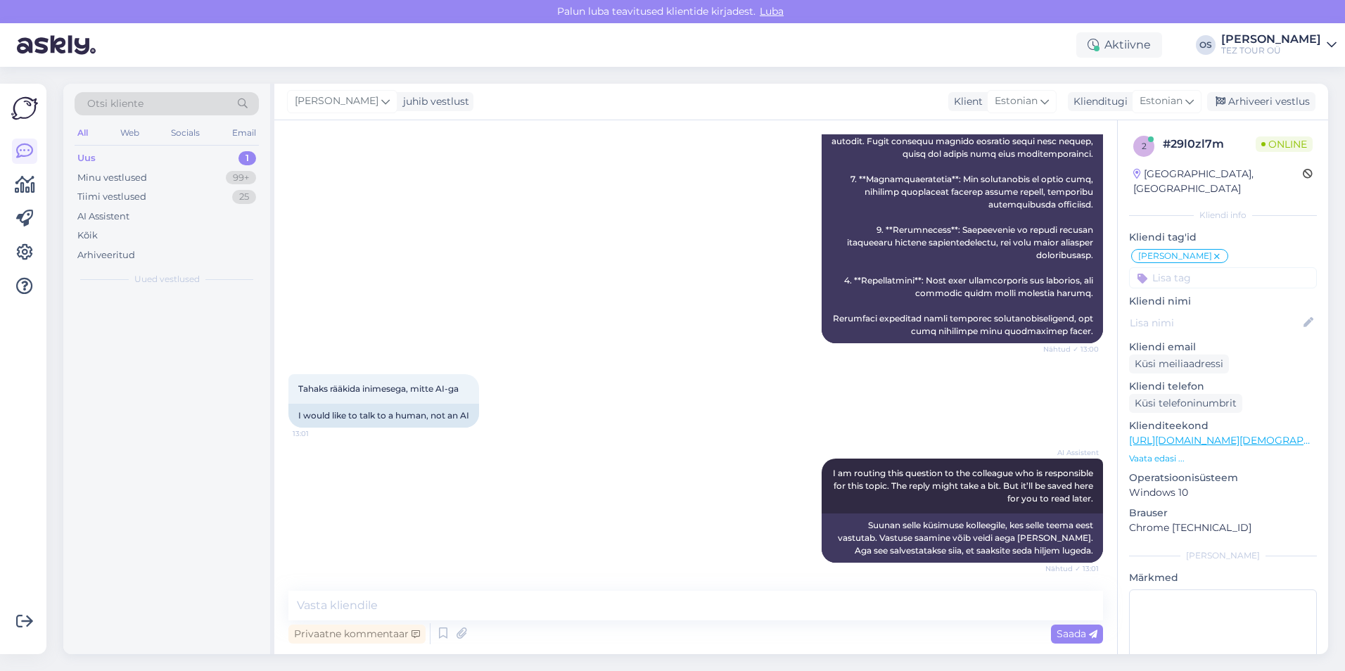
scroll to position [1469, 0]
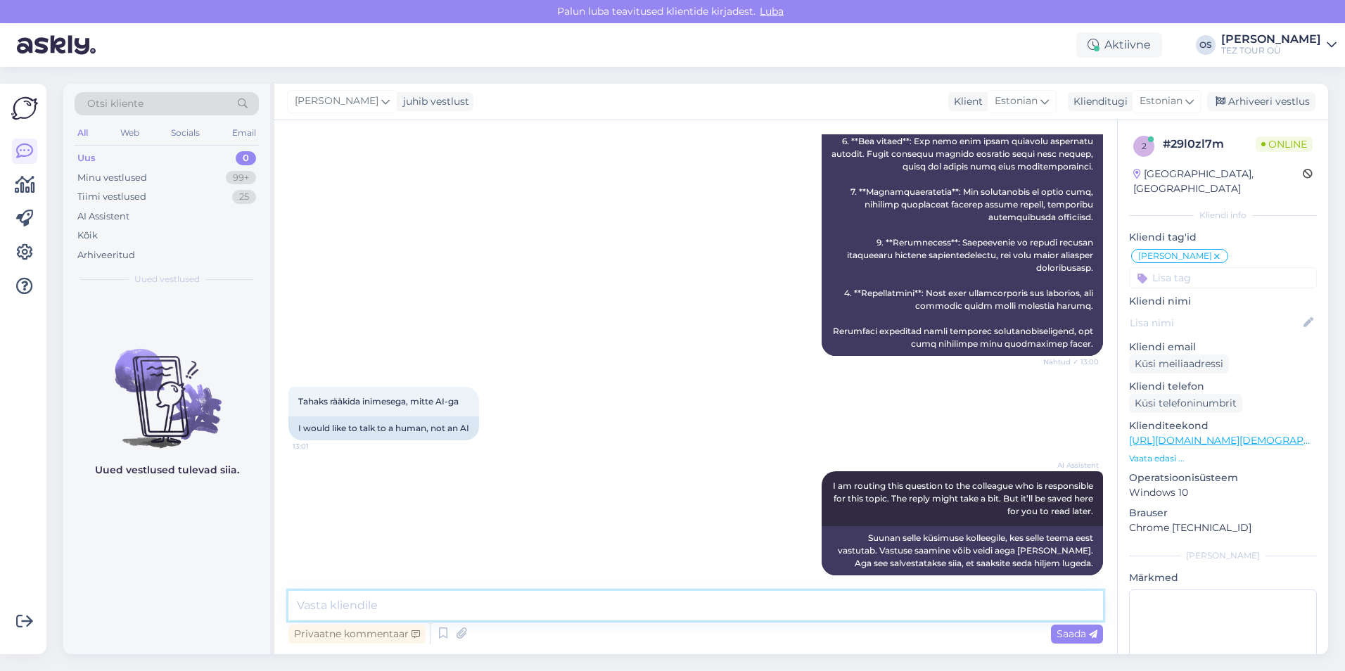
click at [417, 613] on textarea at bounding box center [695, 606] width 815 height 30
type textarea "Tere! palun helistage 5267258 [PERSON_NAME]"
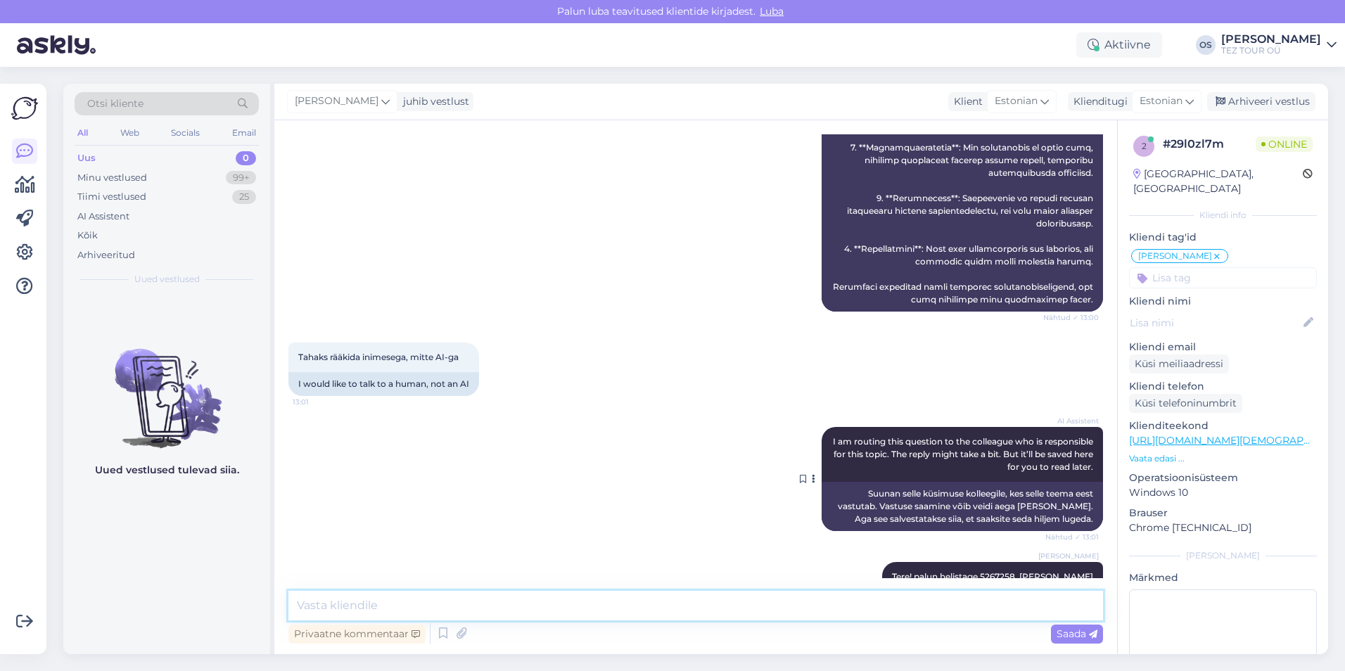
scroll to position [1530, 0]
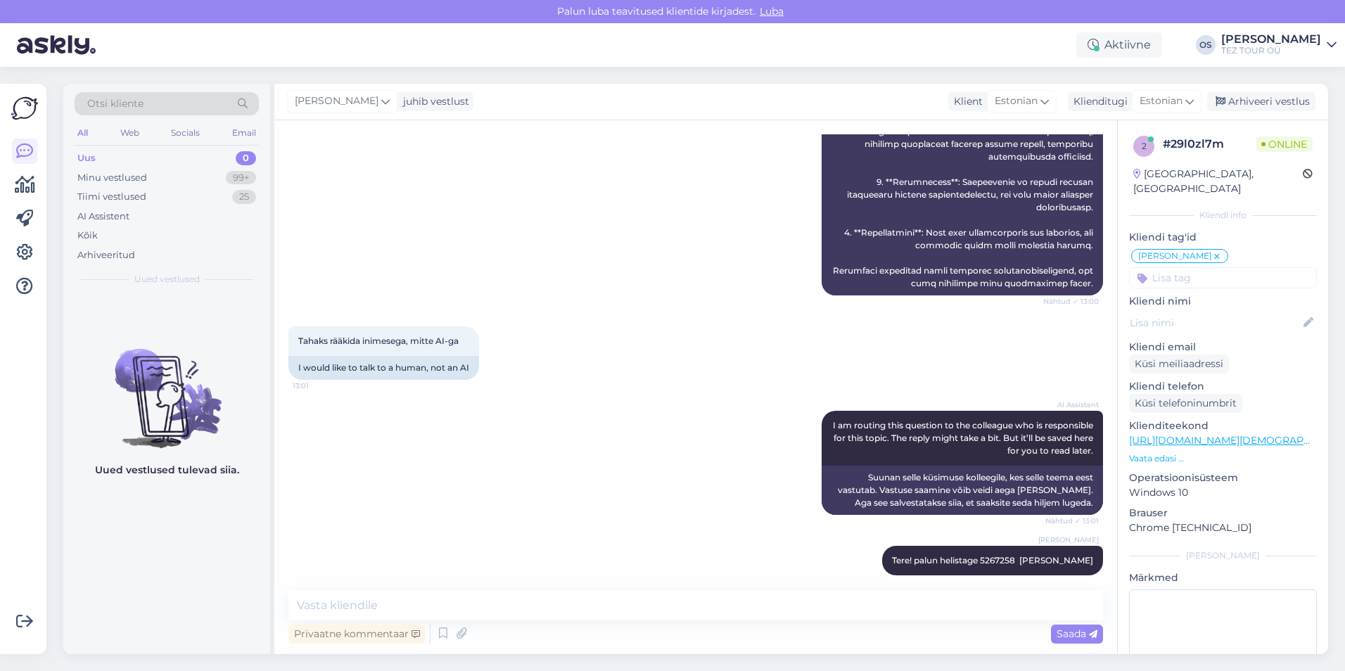
click at [165, 160] on div "Uus 0" at bounding box center [167, 158] width 184 height 20
click at [128, 177] on div "Minu vestlused" at bounding box center [112, 178] width 70 height 14
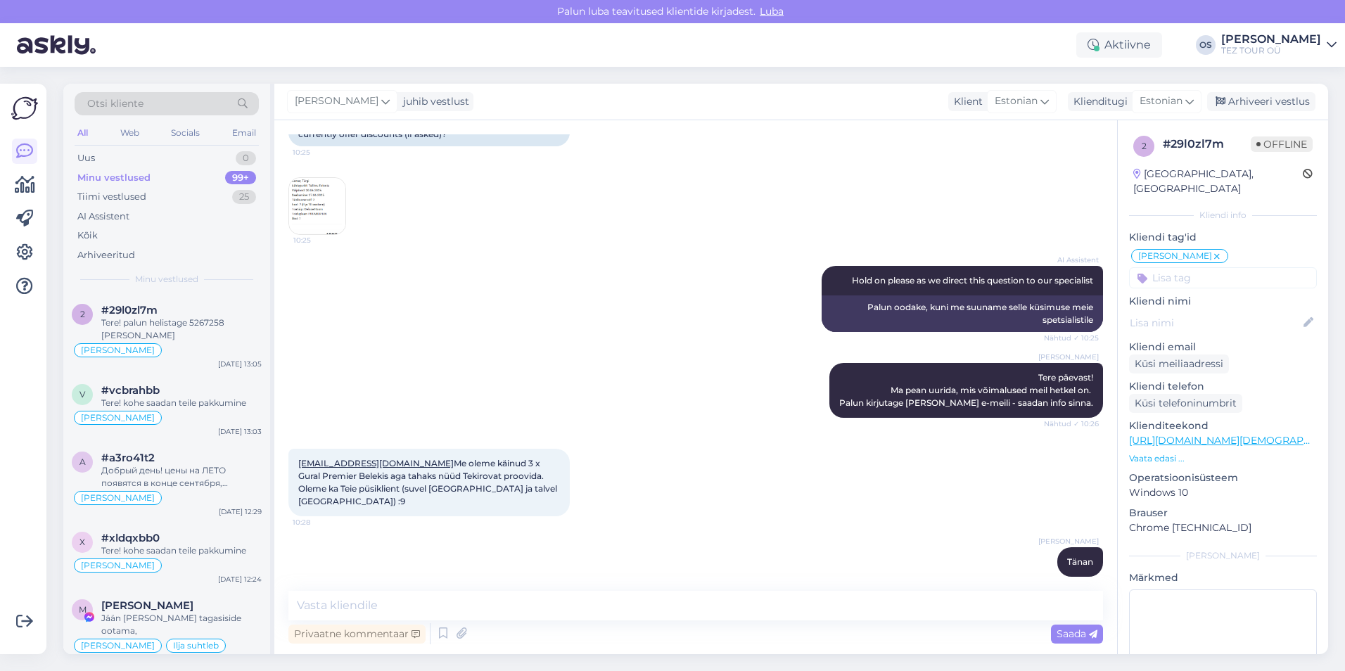
scroll to position [334, 0]
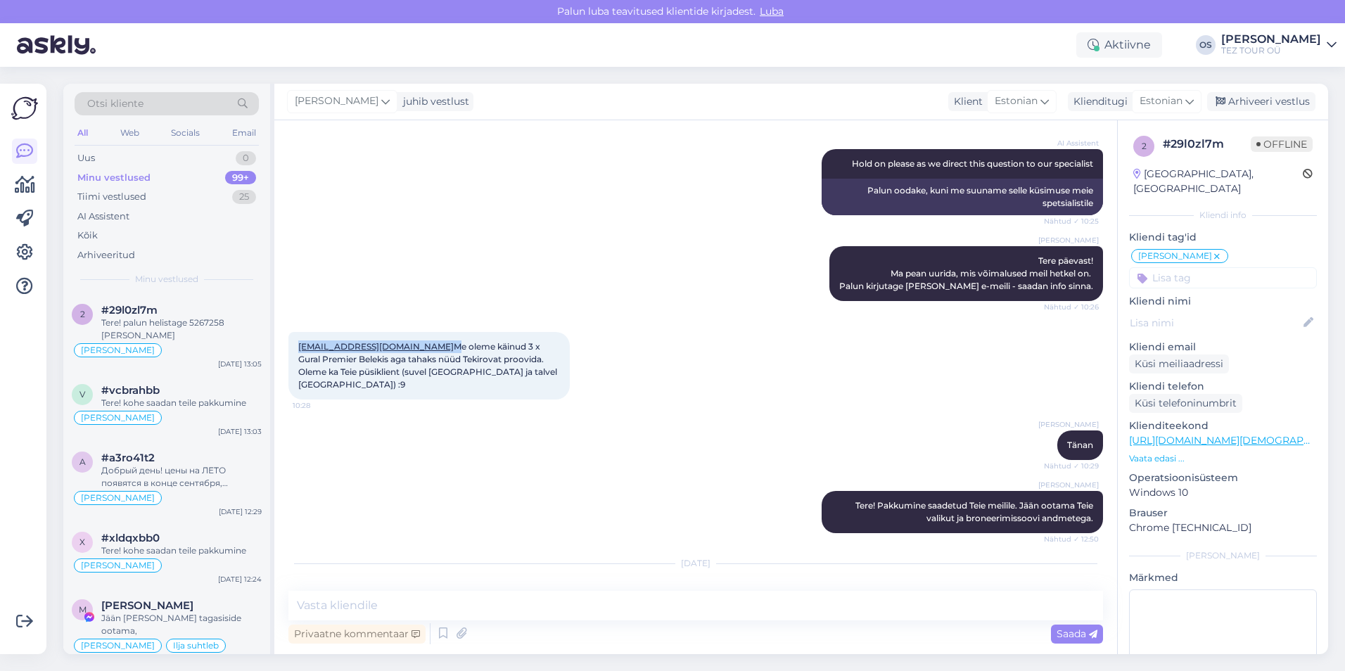
drag, startPoint x: 293, startPoint y: 349, endPoint x: 402, endPoint y: 346, distance: 109.1
click at [402, 346] on div "[EMAIL_ADDRESS][DOMAIN_NAME] Me oleme käinud 3 x Gural Premier Belekis aga taha…" at bounding box center [428, 366] width 281 height 68
drag, startPoint x: 402, startPoint y: 346, endPoint x: 388, endPoint y: 345, distance: 14.8
copy span "[EMAIL_ADDRESS][DOMAIN_NAME]"
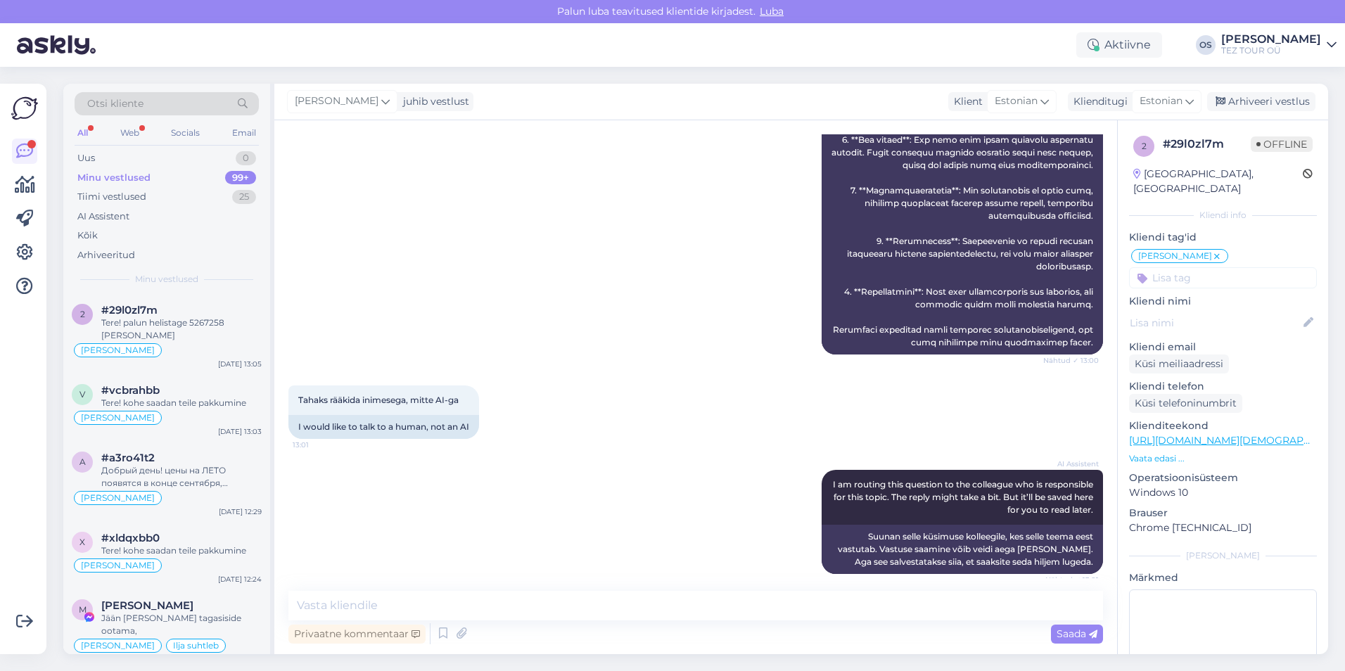
scroll to position [1530, 0]
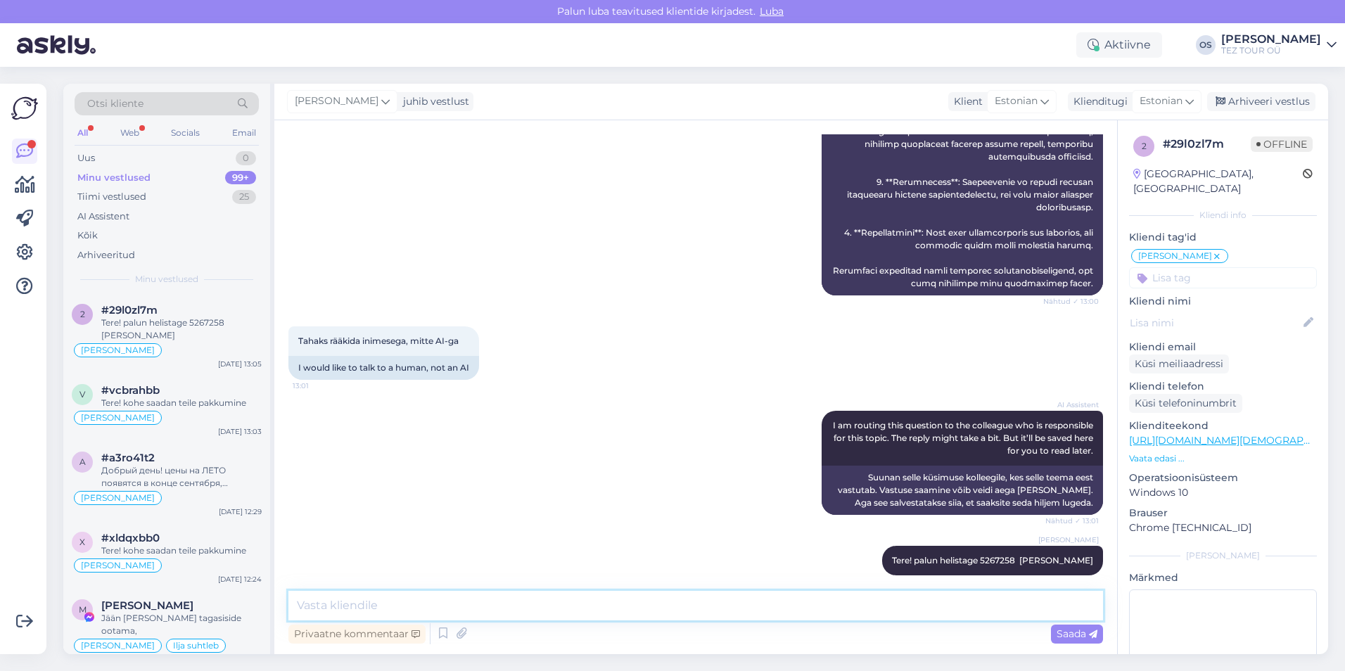
click at [430, 601] on textarea at bounding box center [695, 606] width 815 height 30
click at [120, 153] on div "Uus 0" at bounding box center [167, 158] width 184 height 20
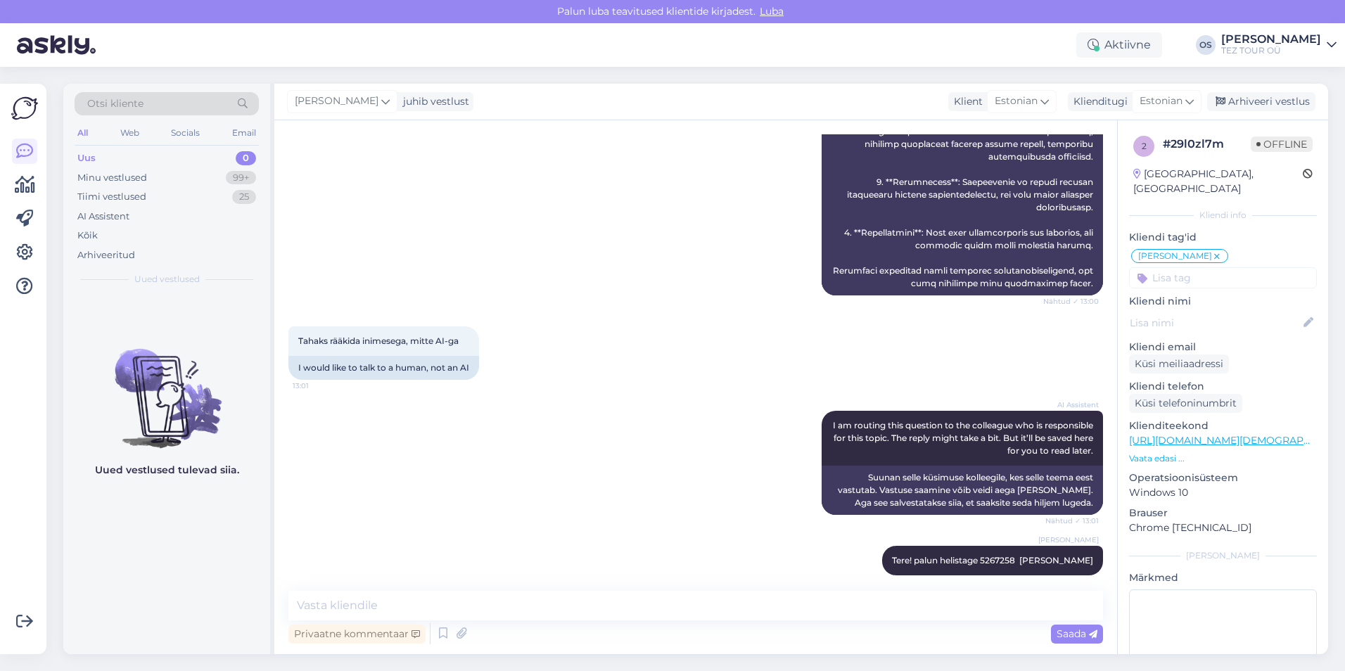
click at [98, 162] on div "Uus 0" at bounding box center [167, 158] width 184 height 20
click at [311, 604] on textarea at bounding box center [695, 606] width 815 height 30
click at [85, 160] on div "Uus" at bounding box center [86, 158] width 18 height 14
click at [127, 151] on div "Uus 0" at bounding box center [167, 158] width 184 height 20
click at [87, 148] on div "Otsi kliente All Web Socials Email Uus 0 Minu vestlused 99+ Tiimi vestlused 25 …" at bounding box center [166, 189] width 207 height 210
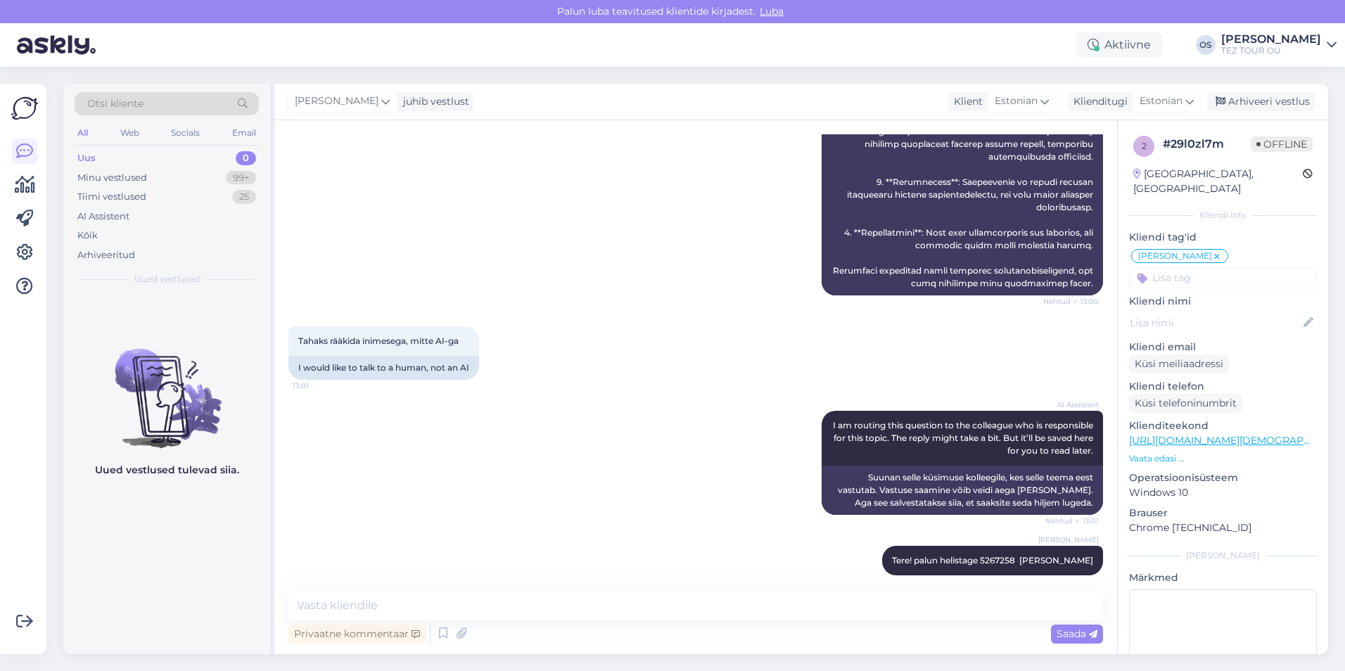
click at [91, 151] on div "Uus" at bounding box center [86, 158] width 18 height 14
click at [117, 149] on div "Uus 0" at bounding box center [167, 158] width 184 height 20
